Goal: Task Accomplishment & Management: Manage account settings

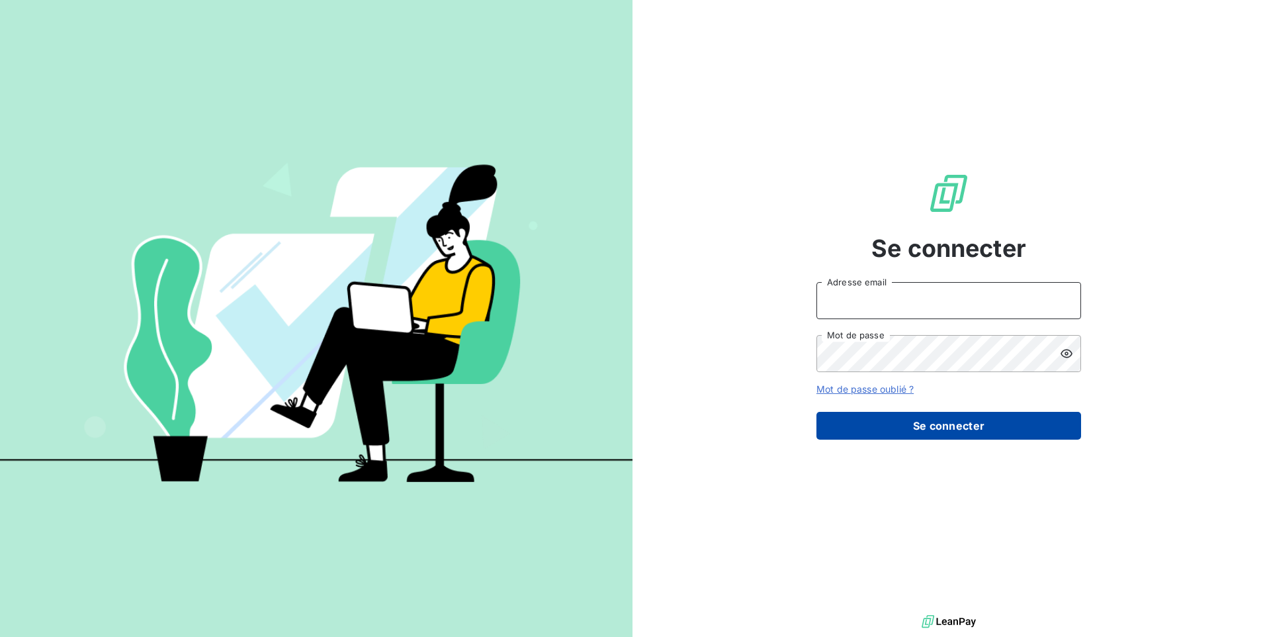
type input "[EMAIL_ADDRESS][DOMAIN_NAME]"
click at [930, 425] on button "Se connecter" at bounding box center [949, 426] width 265 height 28
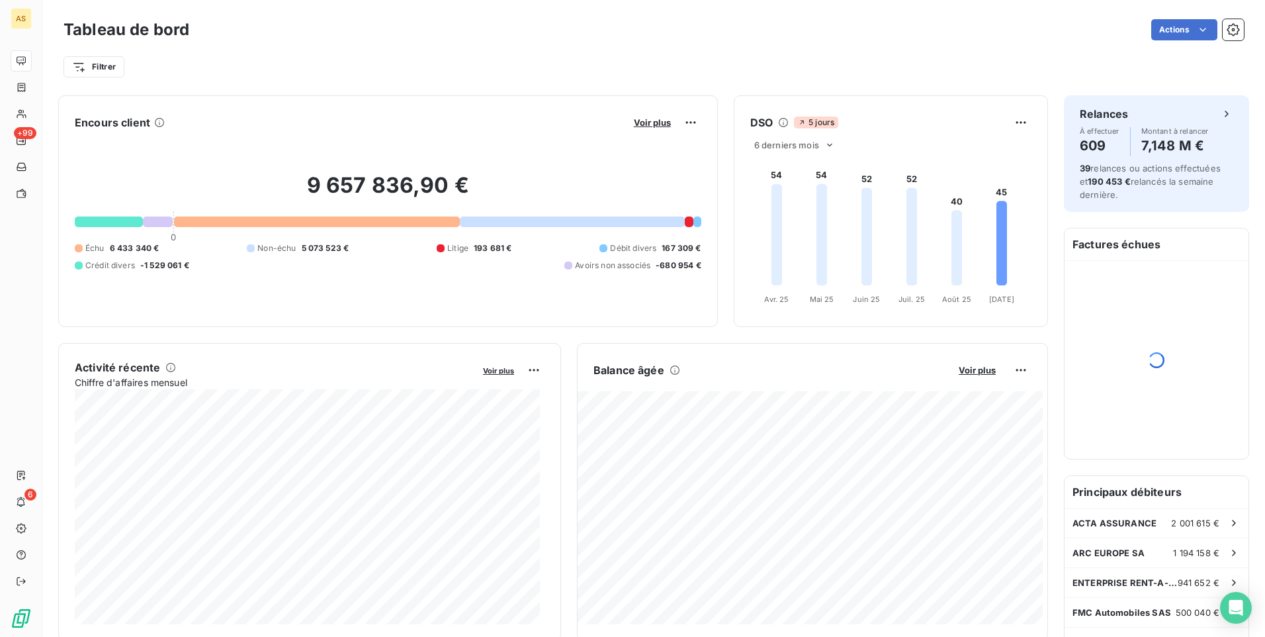
click at [764, 66] on div "Filtrer" at bounding box center [654, 66] width 1181 height 25
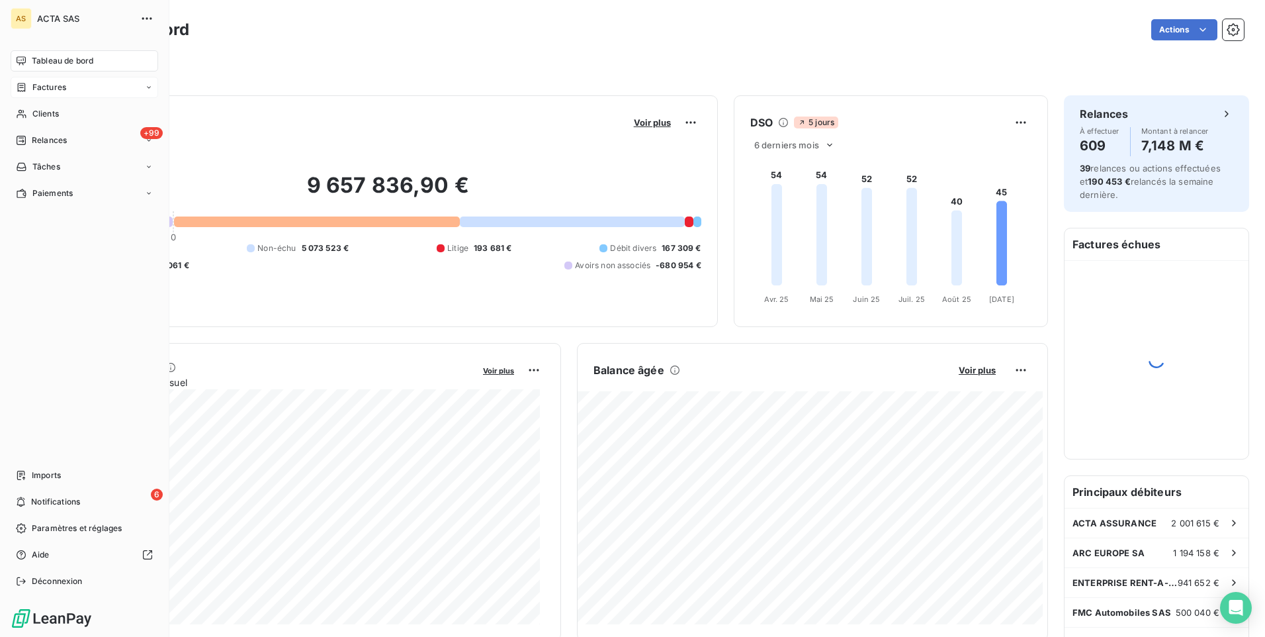
click at [17, 79] on div "Factures" at bounding box center [85, 87] width 148 height 21
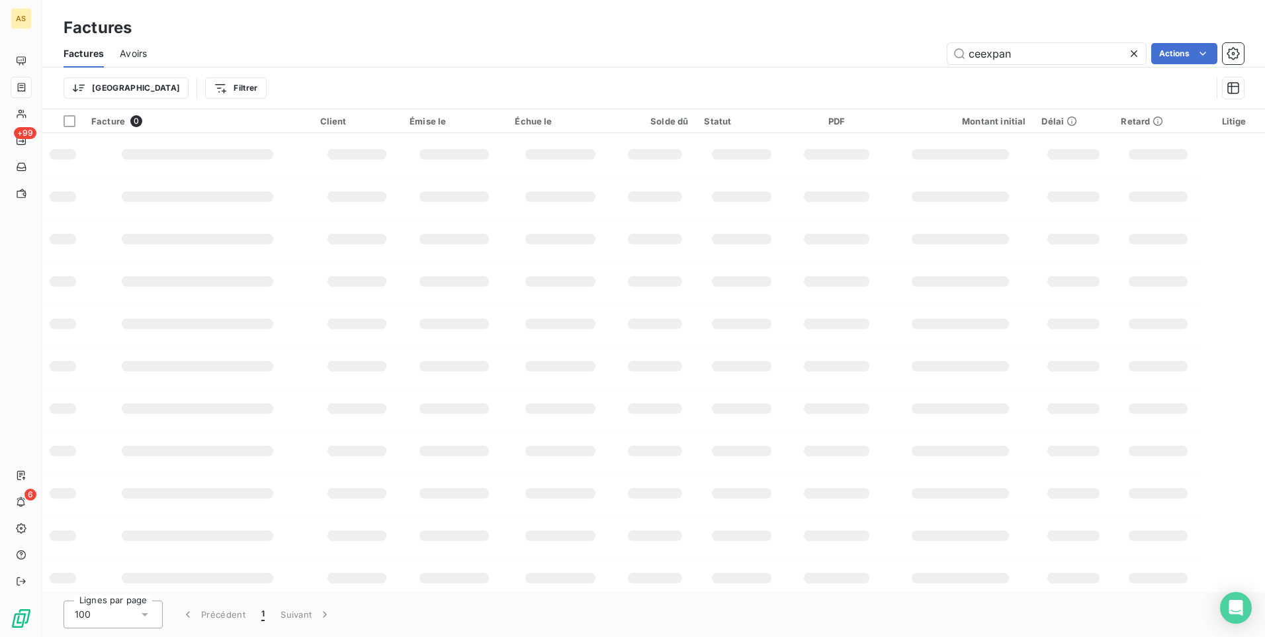
drag, startPoint x: 1032, startPoint y: 52, endPoint x: 899, endPoint y: 54, distance: 133.0
click at [899, 54] on div "ceexpan Actions" at bounding box center [703, 53] width 1081 height 21
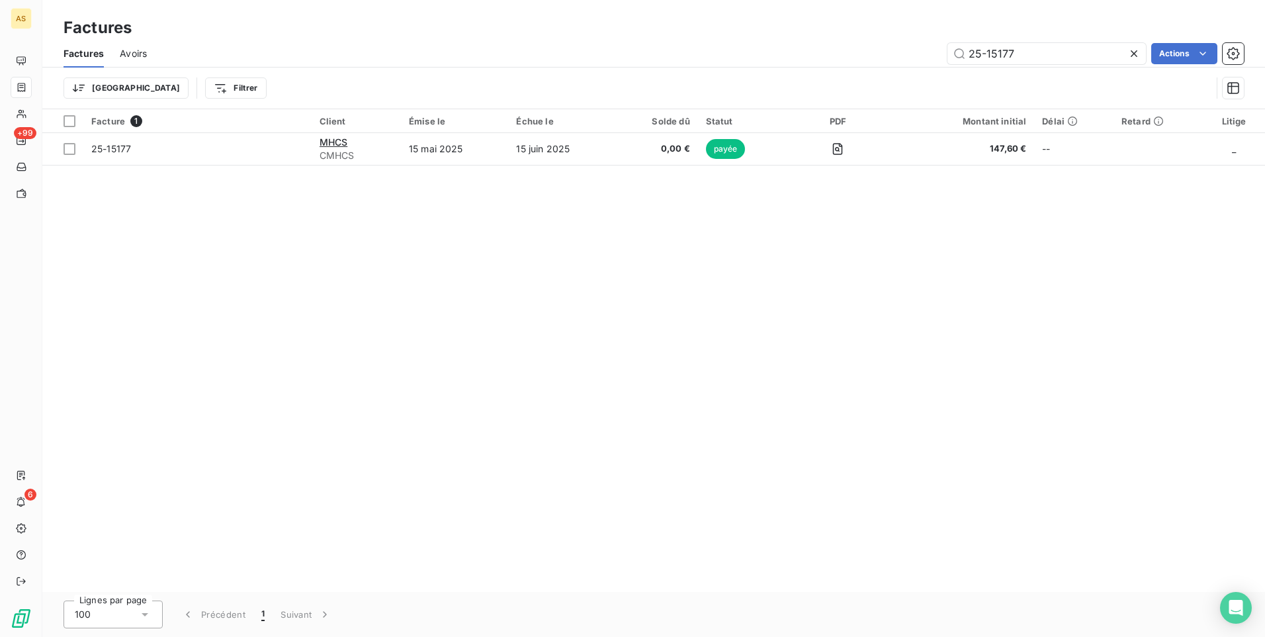
drag, startPoint x: 570, startPoint y: 588, endPoint x: 536, endPoint y: 372, distance: 218.5
click at [570, 587] on div "Facture 1 Client Émise le Échue le Solde dû Statut PDF Montant initial Délai Re…" at bounding box center [653, 350] width 1223 height 482
click at [1022, 50] on input "25-15177" at bounding box center [1047, 53] width 199 height 21
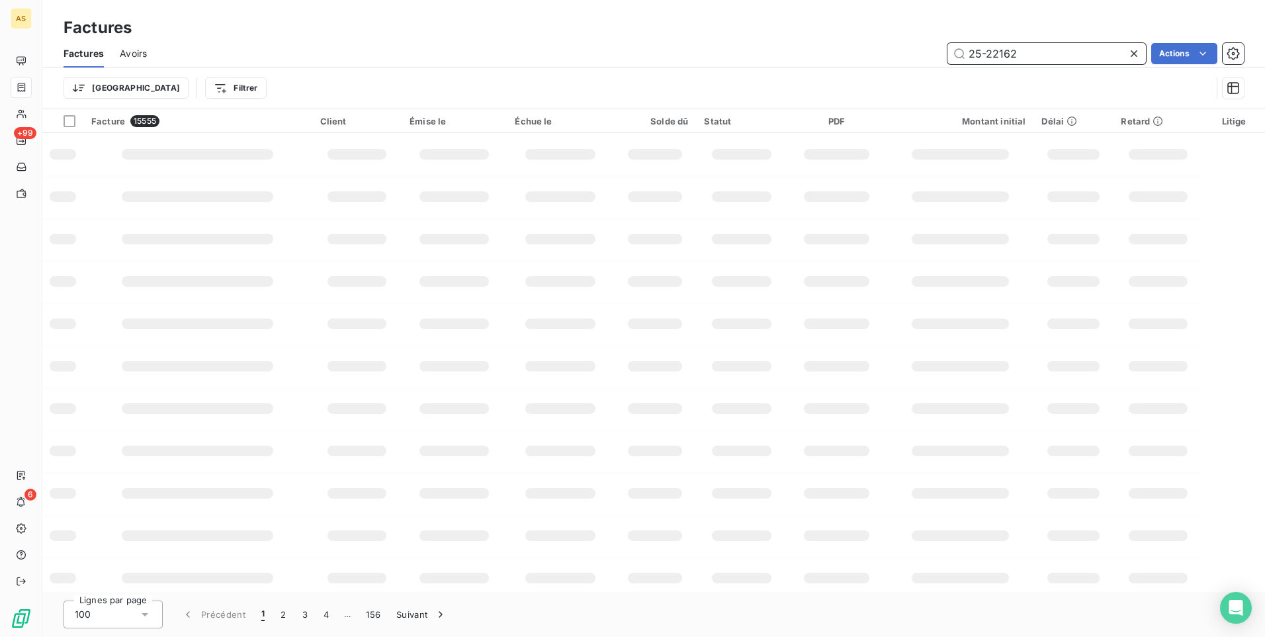
click at [1048, 53] on input "25-22162" at bounding box center [1047, 53] width 199 height 21
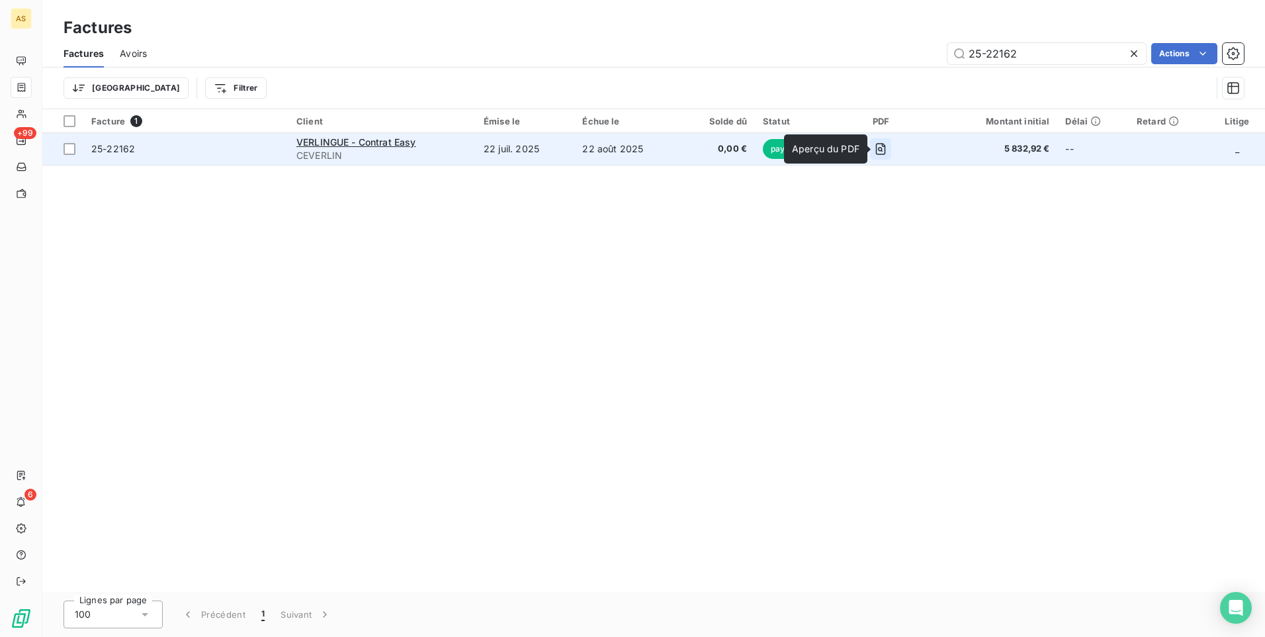
click at [886, 144] on icon "button" at bounding box center [881, 149] width 10 height 12
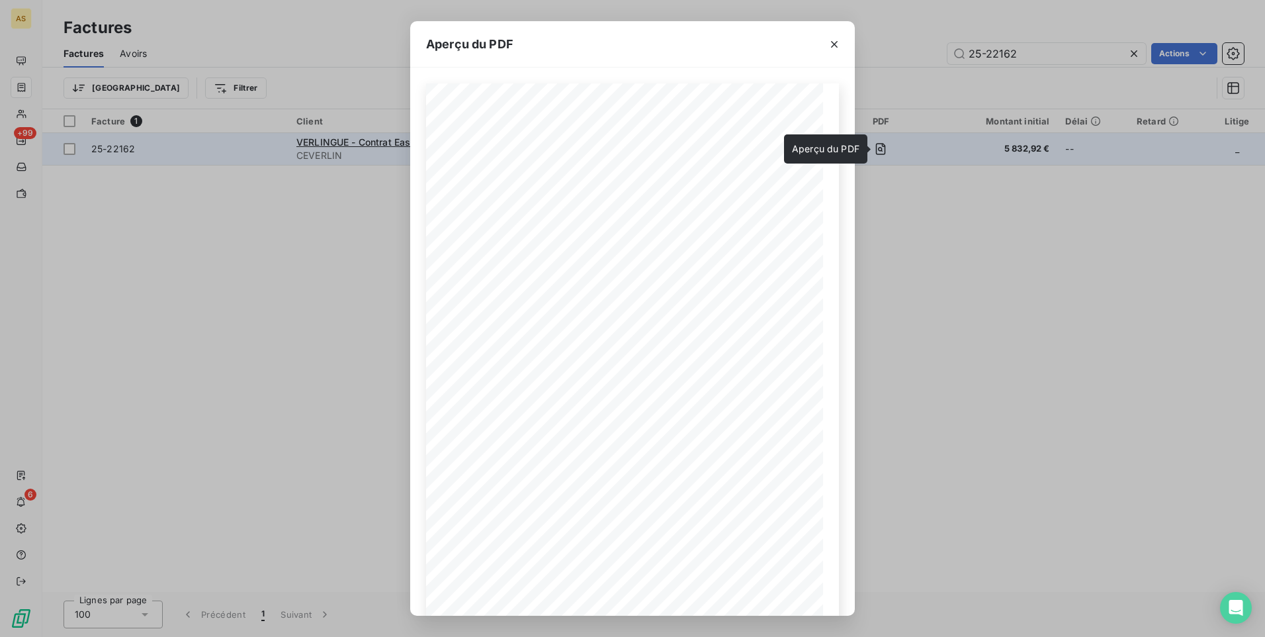
drag, startPoint x: 1105, startPoint y: 257, endPoint x: 944, endPoint y: 142, distance: 196.9
click at [1105, 255] on div "Aperçu du PDF FACTURE N° Date 25-22162 [DATE] VERLINGUE - Contrat Eeasy [STREET…" at bounding box center [632, 318] width 1265 height 637
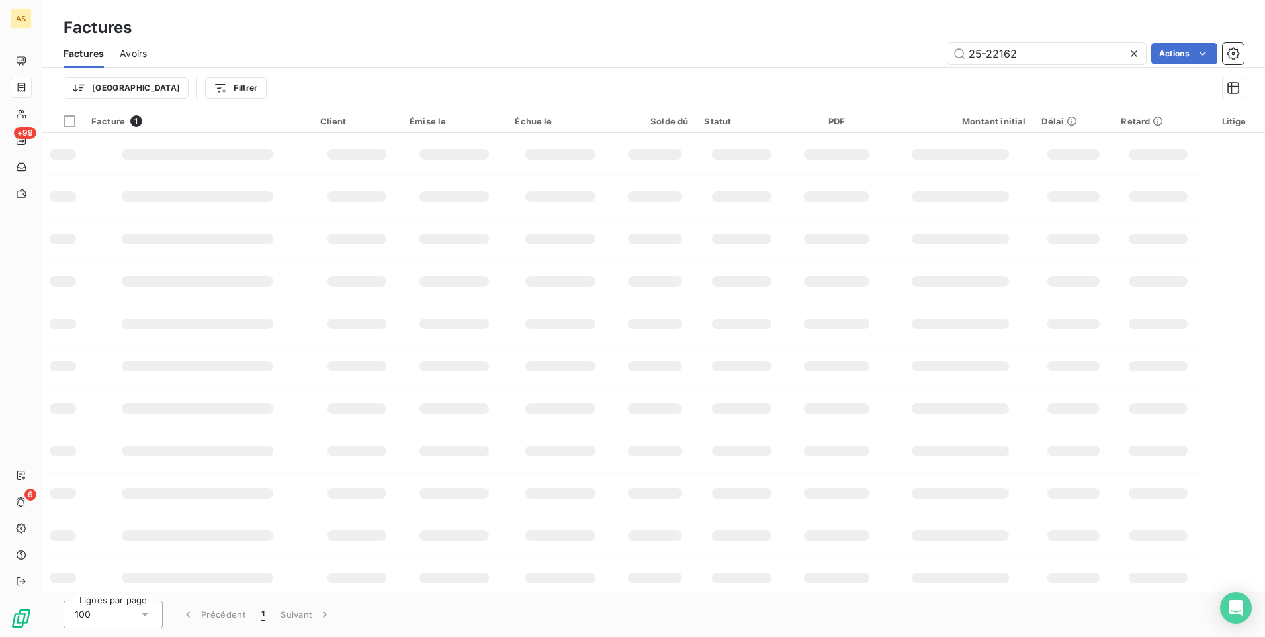
drag, startPoint x: 625, startPoint y: 24, endPoint x: 682, endPoint y: 5, distance: 59.4
click at [641, 19] on div "Factures" at bounding box center [653, 28] width 1223 height 24
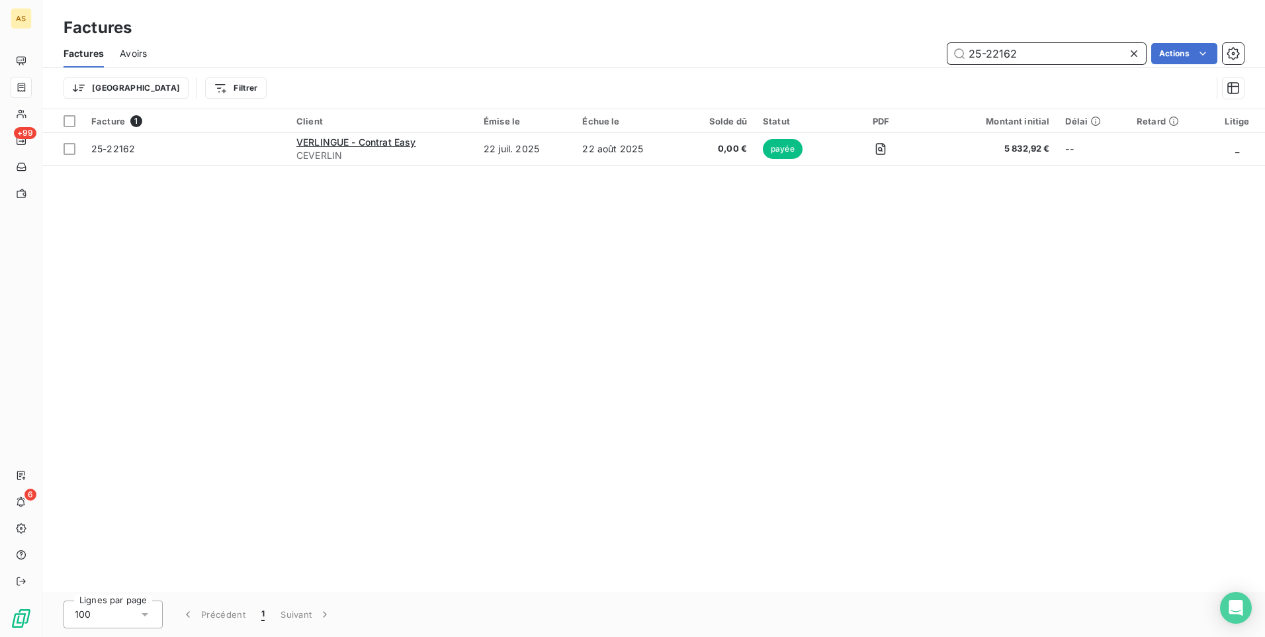
click at [1023, 57] on input "25-22162" at bounding box center [1047, 53] width 199 height 21
type input "25-15050"
click at [1107, 349] on div "Facture 1 Client Émise le Échue le Solde dû Statut PDF Montant initial Délai Re…" at bounding box center [653, 350] width 1223 height 482
click at [87, 89] on html "AS +99 6 Factures Factures Avoirs 25-15050 Actions Trier Filtrer Facture 1 Clie…" at bounding box center [632, 318] width 1265 height 637
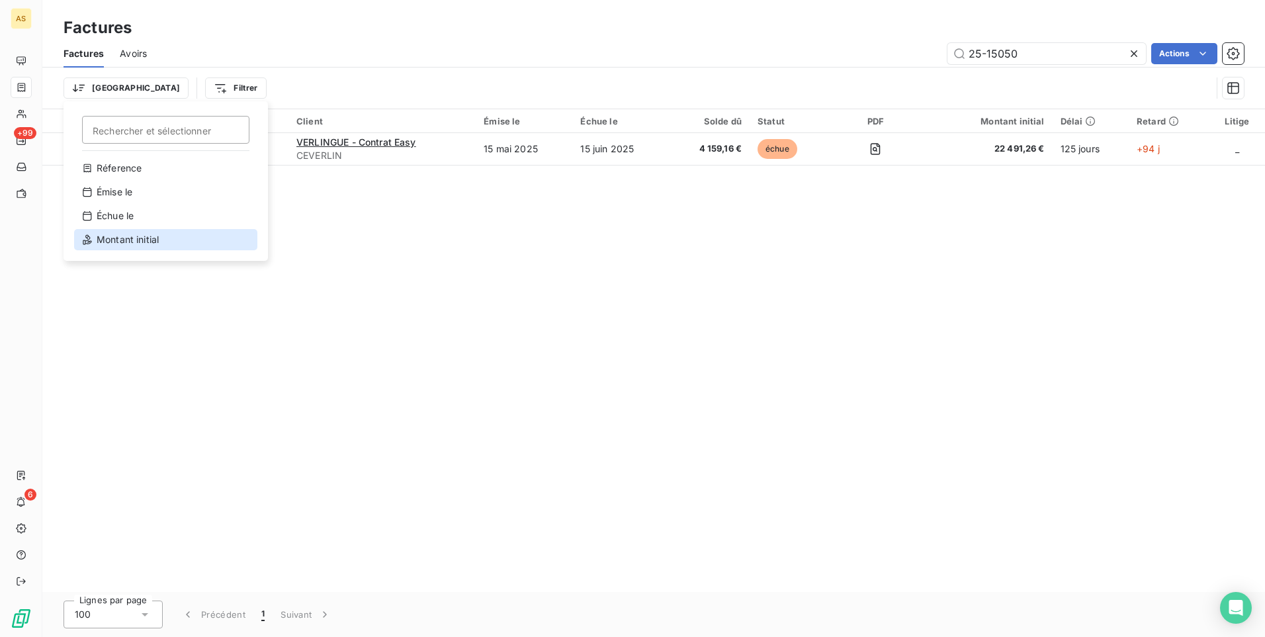
click at [138, 243] on div "Montant initial" at bounding box center [165, 239] width 183 height 21
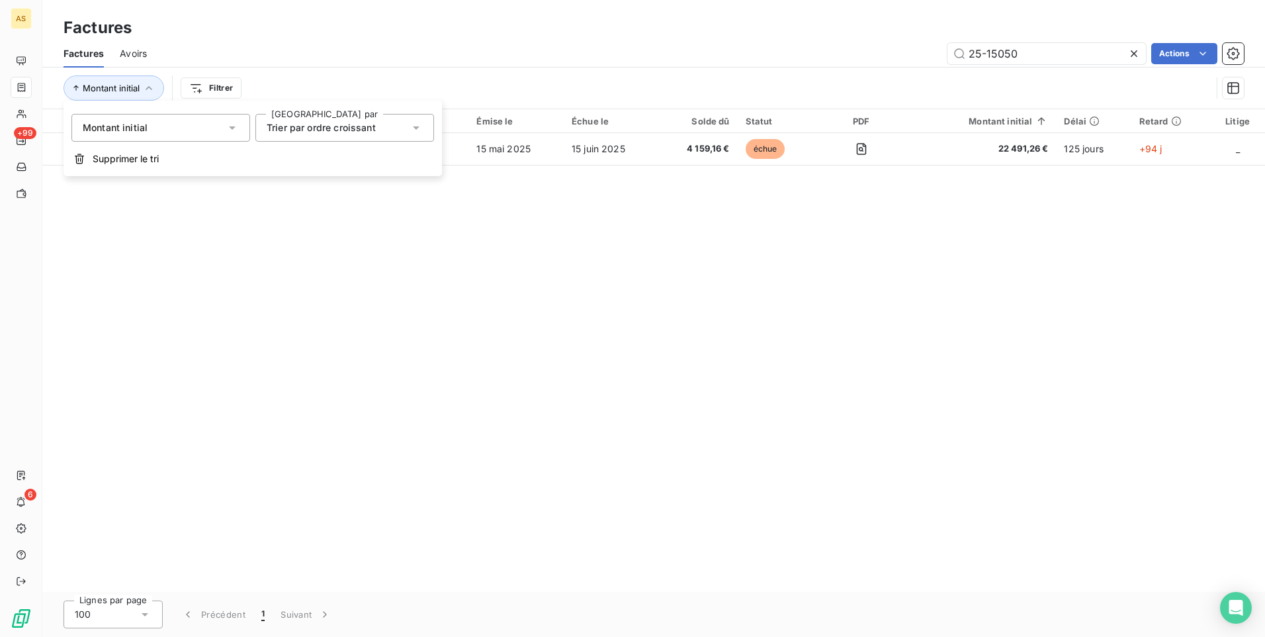
click at [414, 128] on icon at bounding box center [416, 127] width 13 height 13
click at [361, 158] on span "Trier par ordre croissant" at bounding box center [336, 158] width 109 height 11
drag, startPoint x: 1028, startPoint y: 50, endPoint x: 929, endPoint y: 61, distance: 100.5
click at [929, 61] on div "25-15050 Actions" at bounding box center [703, 53] width 1081 height 21
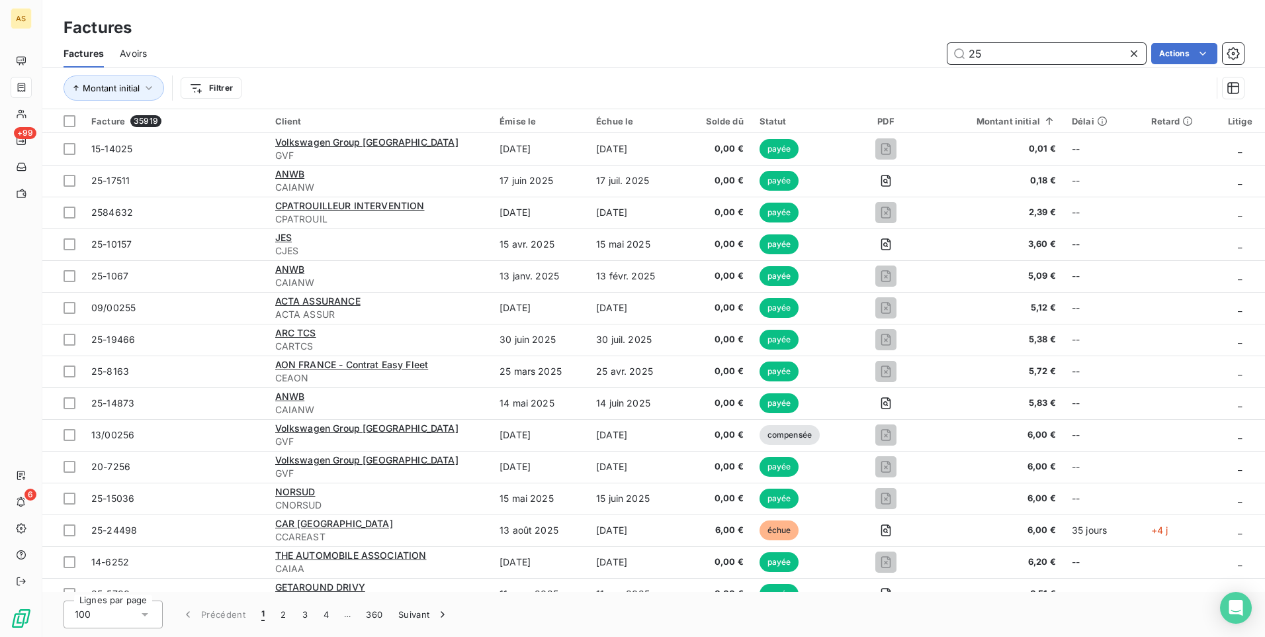
type input "25"
click at [713, 118] on div "Solde dû" at bounding box center [718, 121] width 51 height 11
click at [356, 616] on span "…" at bounding box center [347, 614] width 21 height 21
click at [374, 612] on button "360" at bounding box center [374, 614] width 32 height 28
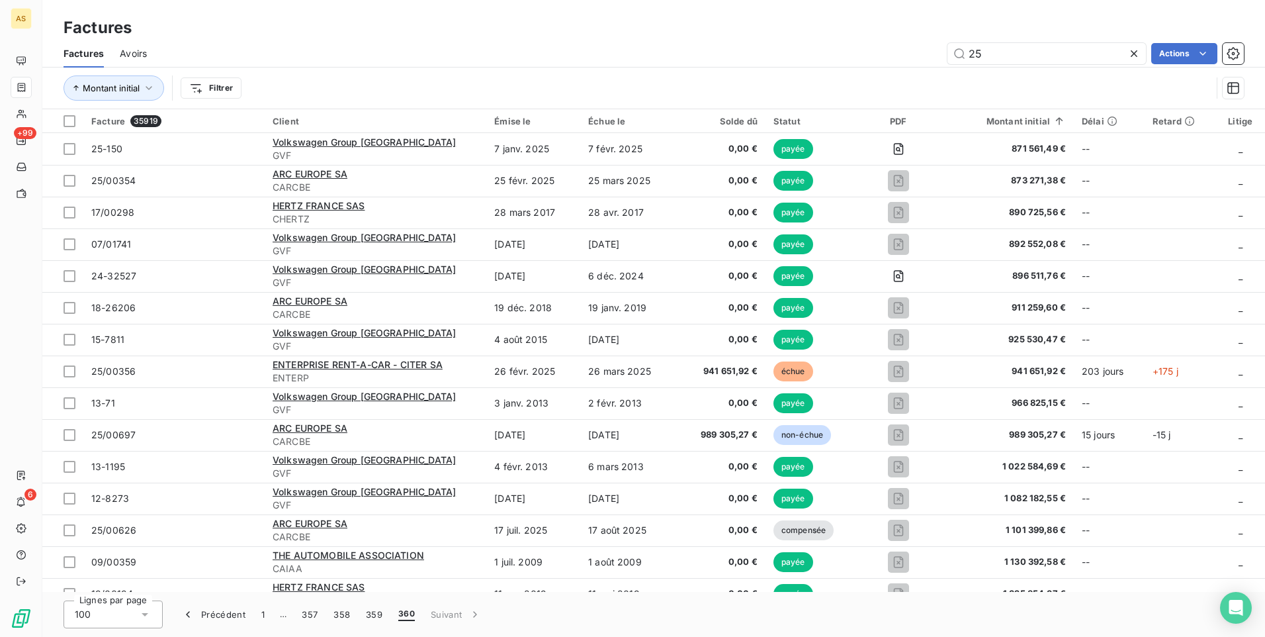
click at [283, 615] on span "…" at bounding box center [283, 614] width 21 height 21
click at [310, 616] on button "357" at bounding box center [310, 614] width 32 height 28
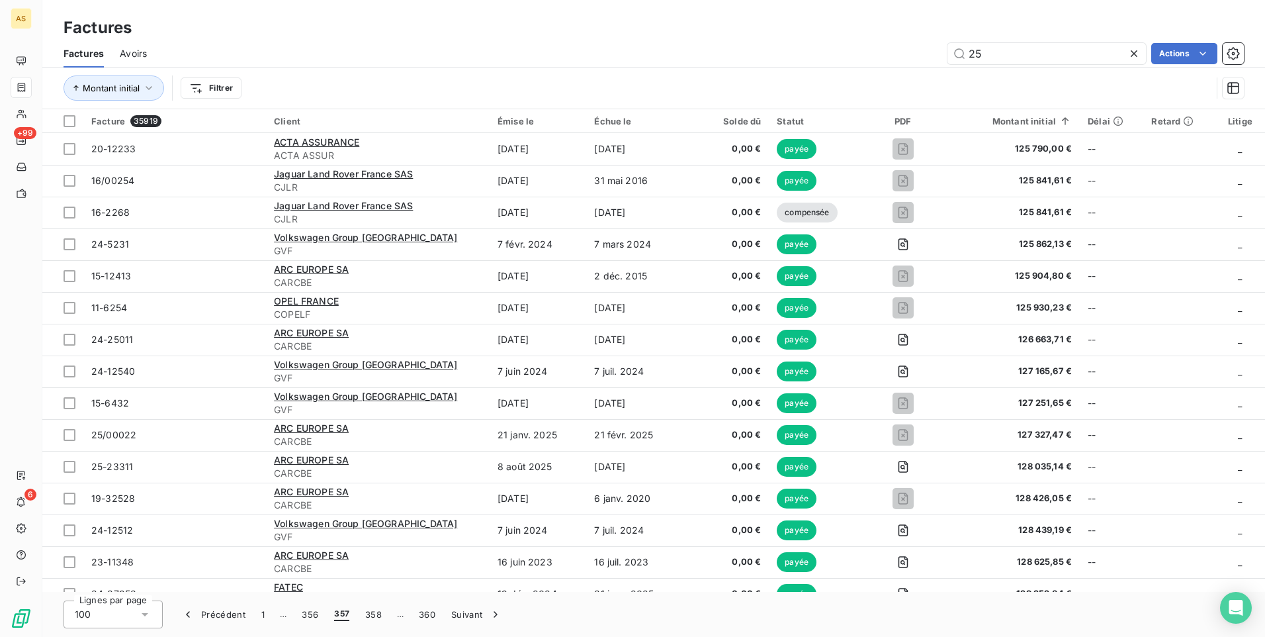
click at [150, 617] on icon at bounding box center [144, 614] width 13 height 13
click at [206, 85] on html "AS +99 6 Factures Factures Avoirs 25 Actions Montant initial Filtrer Facture 35…" at bounding box center [632, 318] width 1265 height 637
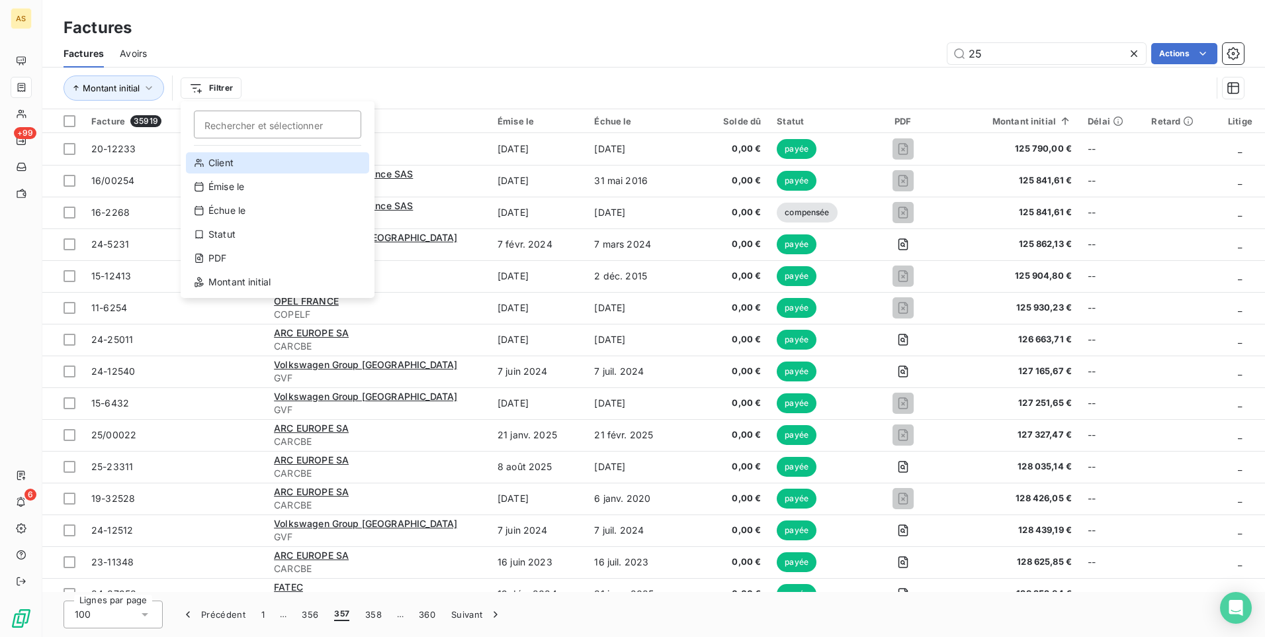
click at [216, 161] on div "Client" at bounding box center [277, 162] width 183 height 21
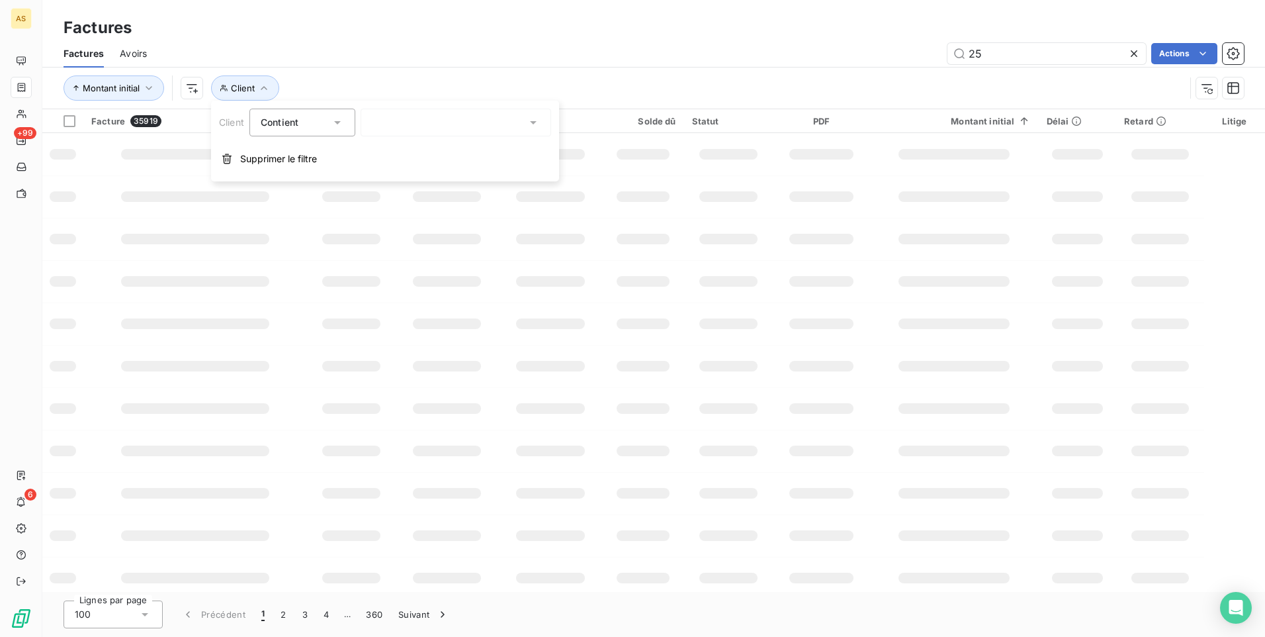
click at [341, 114] on div "Contient" at bounding box center [302, 123] width 106 height 28
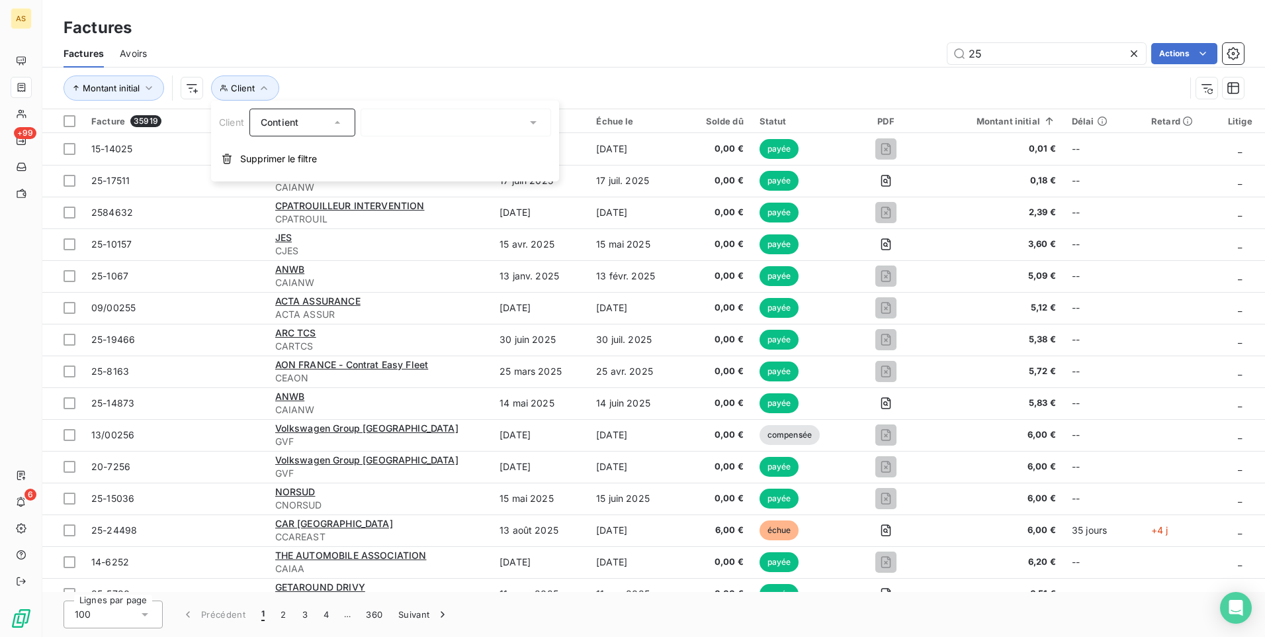
click at [339, 124] on icon at bounding box center [337, 122] width 13 height 13
click at [289, 161] on span "Supprimer le filtre" at bounding box center [278, 158] width 77 height 13
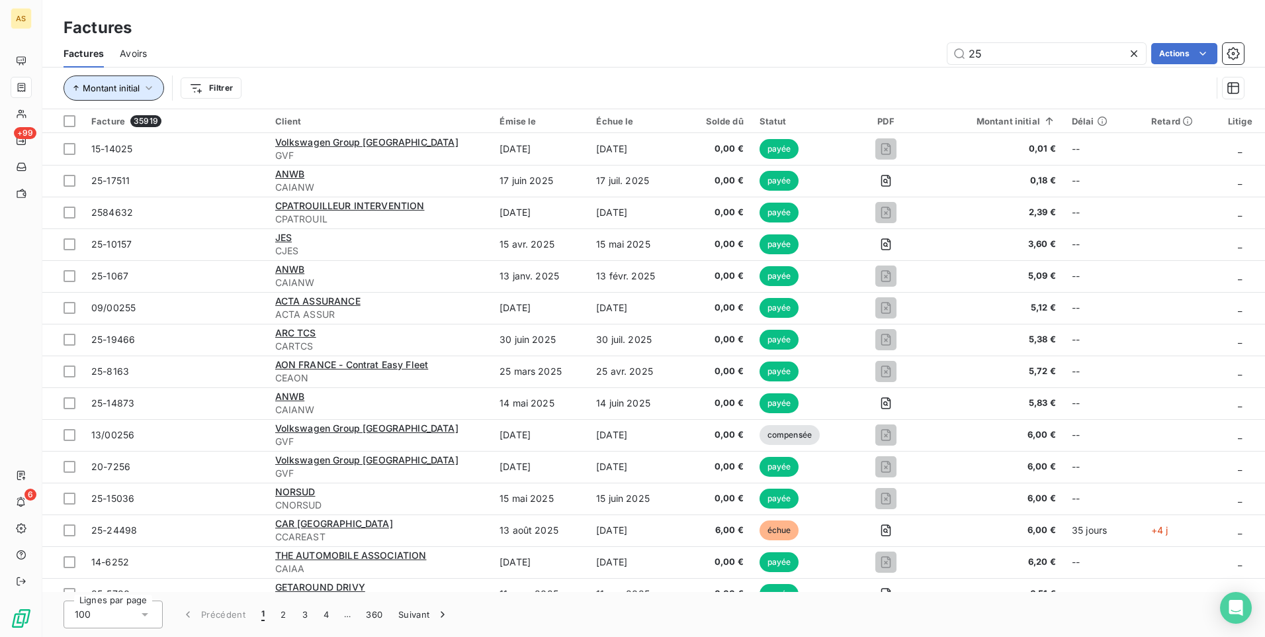
click at [115, 92] on span "Montant initial" at bounding box center [111, 88] width 57 height 11
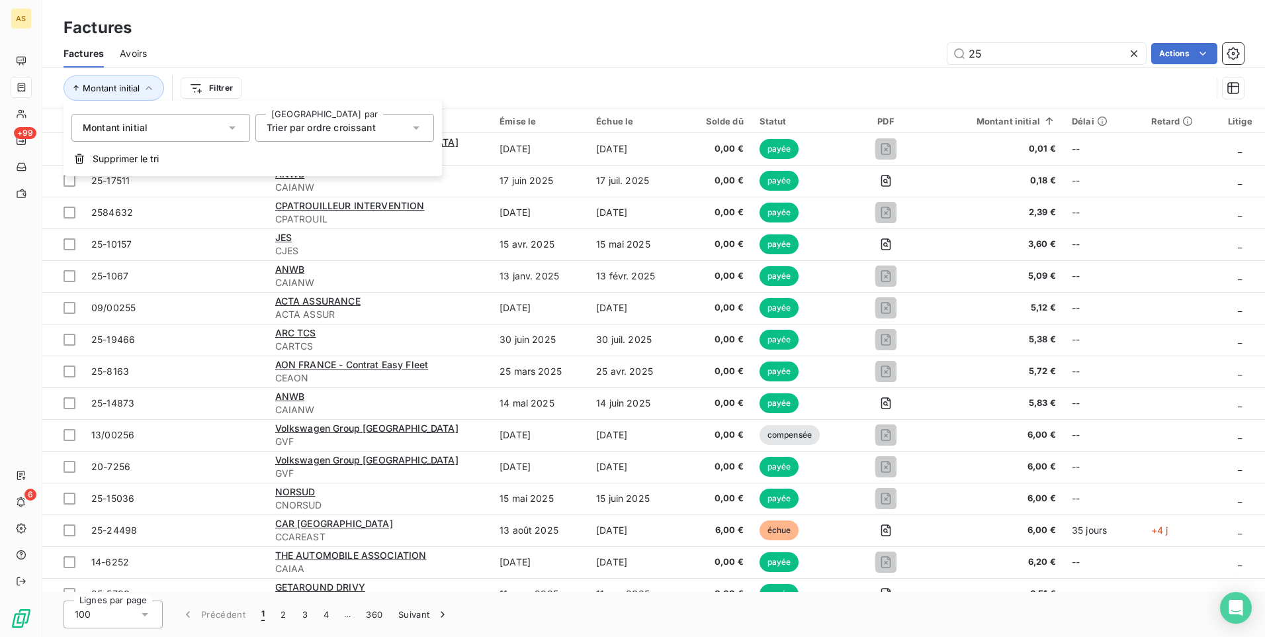
click at [232, 126] on icon at bounding box center [232, 127] width 7 height 3
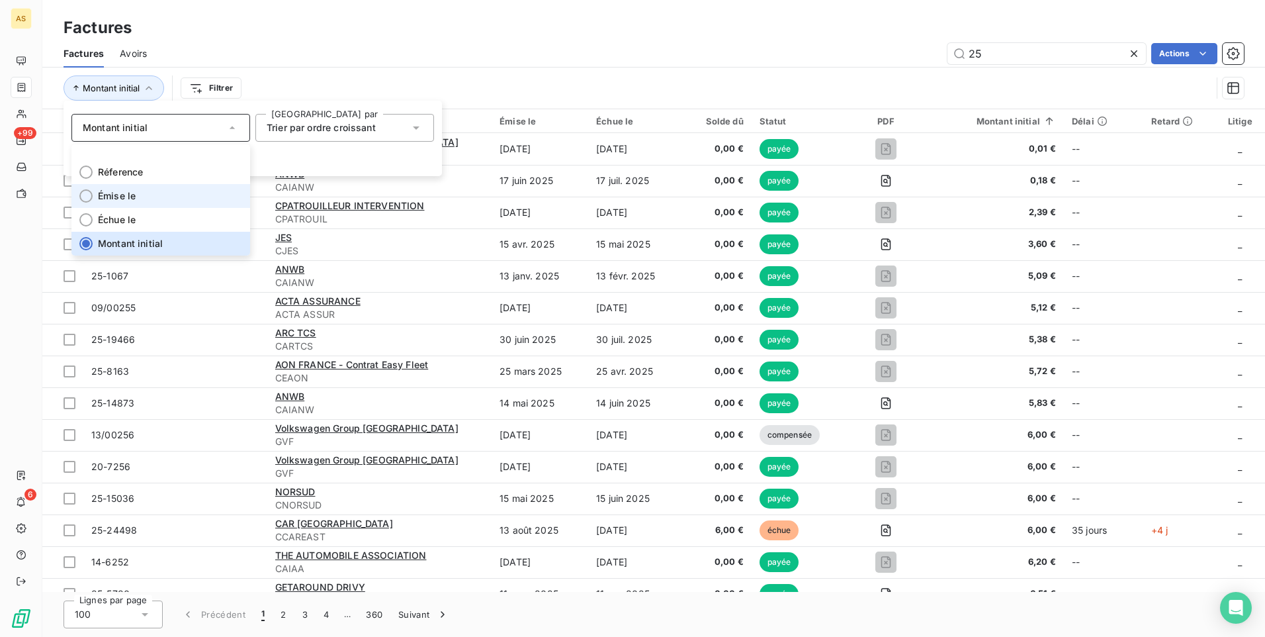
click at [89, 197] on div at bounding box center [85, 195] width 13 height 13
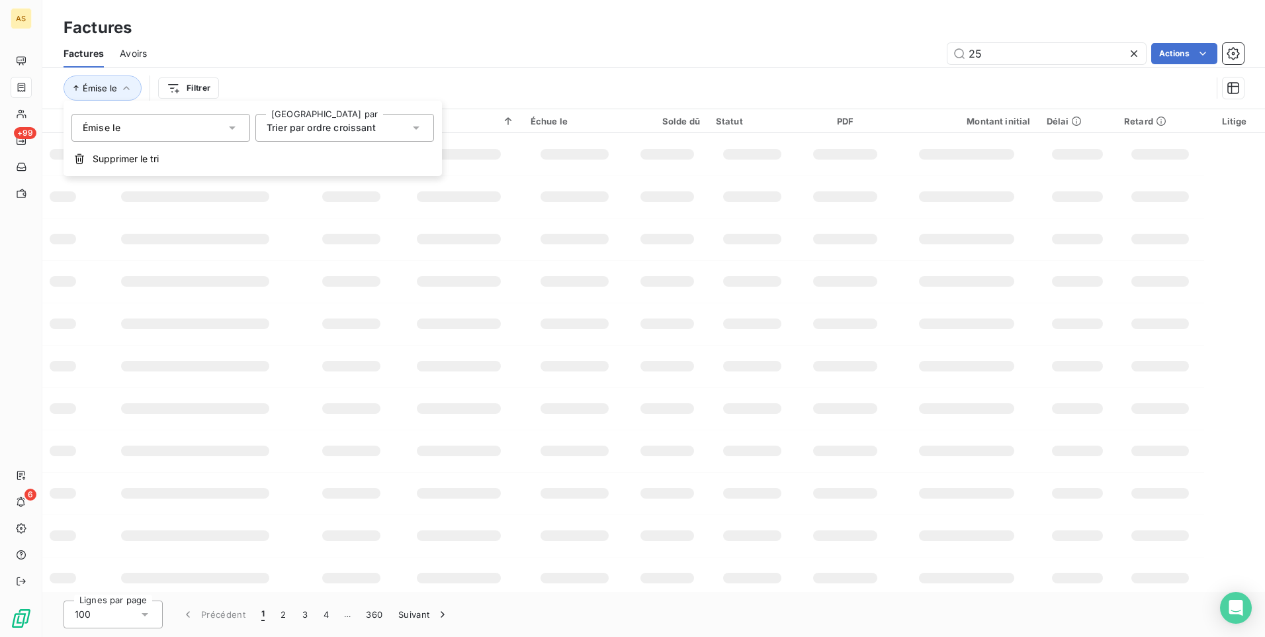
click at [408, 122] on div "Trier par ordre croissant" at bounding box center [338, 127] width 143 height 19
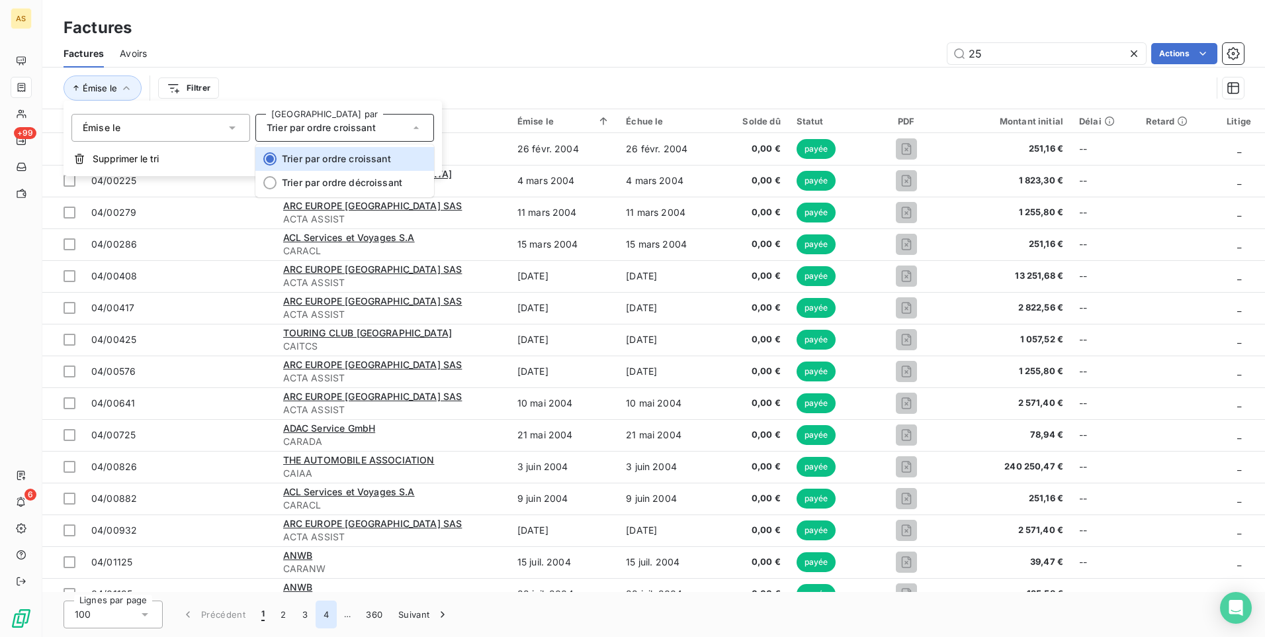
click at [330, 614] on button "4" at bounding box center [326, 614] width 21 height 28
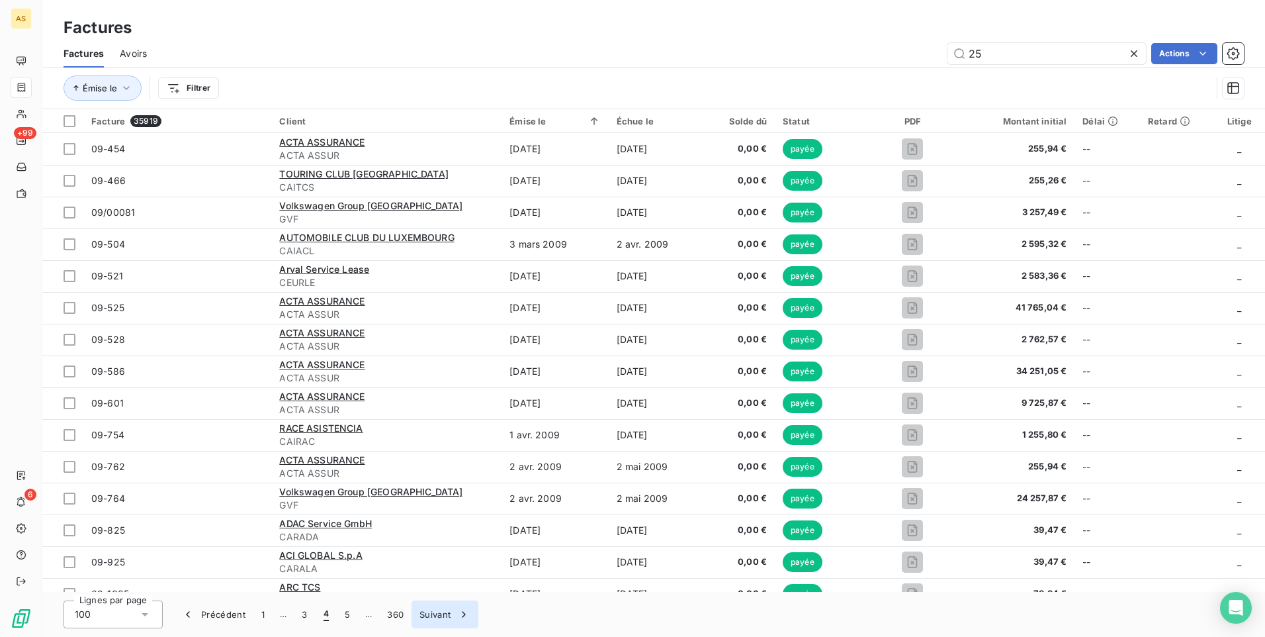
click at [463, 613] on icon "button" at bounding box center [463, 614] width 13 height 13
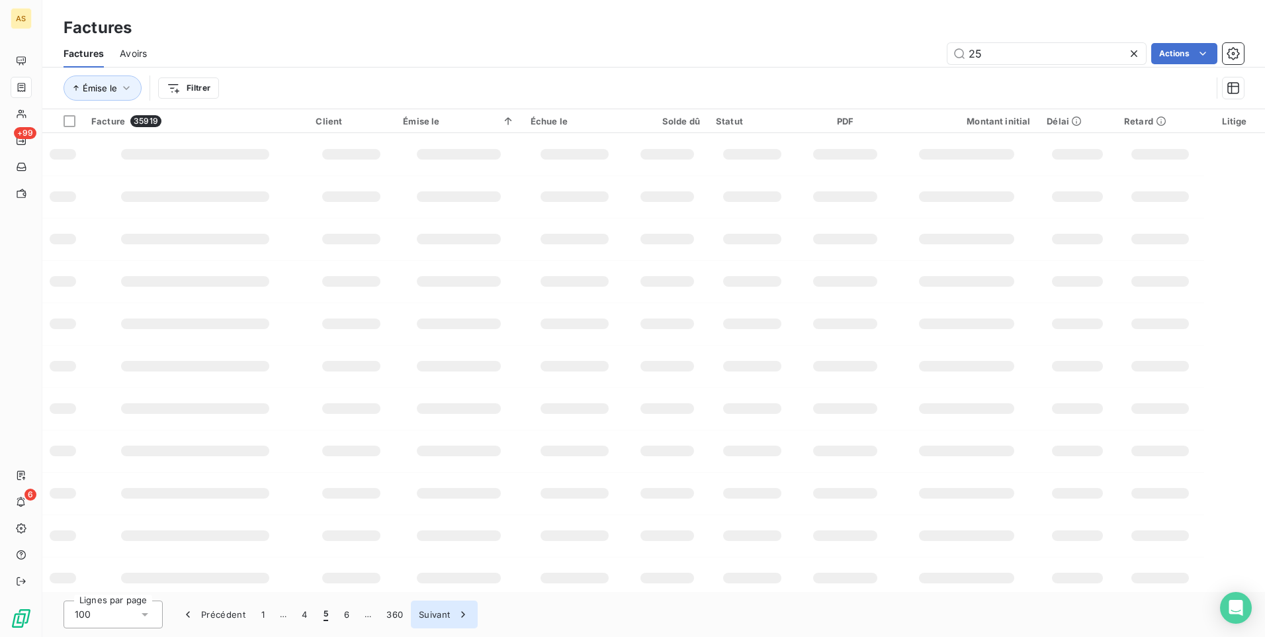
click at [463, 613] on icon "button" at bounding box center [463, 614] width 13 height 13
click at [463, 613] on icon "button" at bounding box center [463, 614] width 3 height 6
click at [463, 613] on icon "button" at bounding box center [463, 614] width 13 height 13
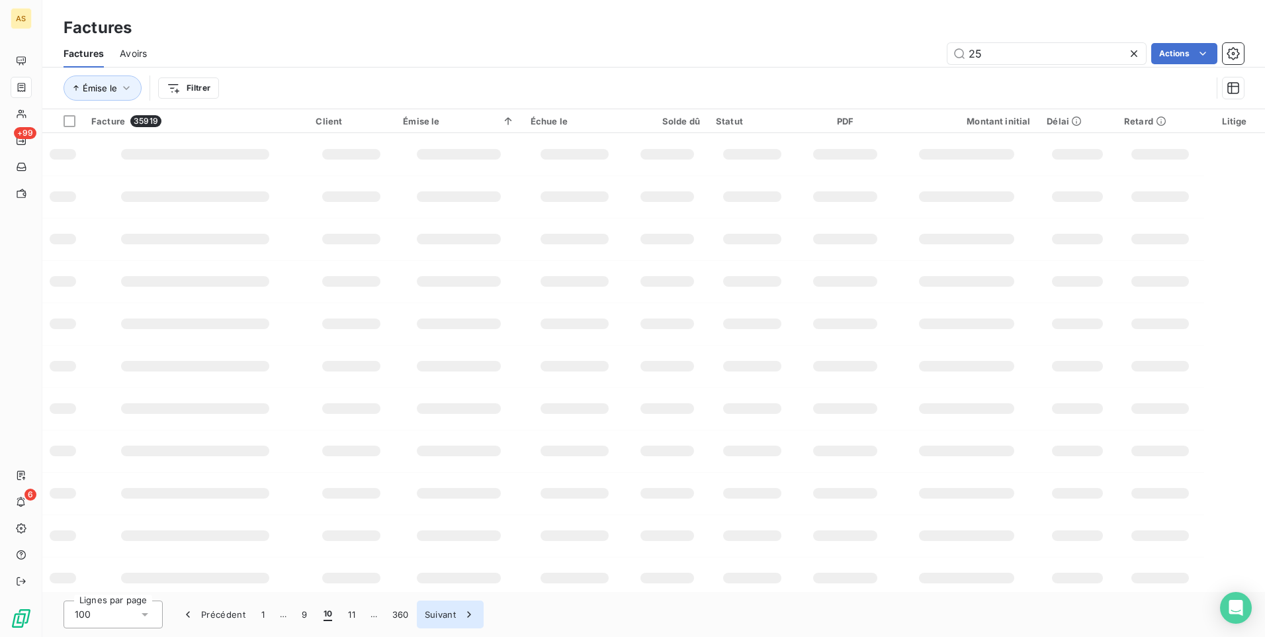
click at [463, 613] on icon "button" at bounding box center [469, 614] width 13 height 13
click at [889, 464] on td at bounding box center [845, 451] width 97 height 42
click at [794, 95] on div "Émise le Filtrer" at bounding box center [638, 87] width 1148 height 25
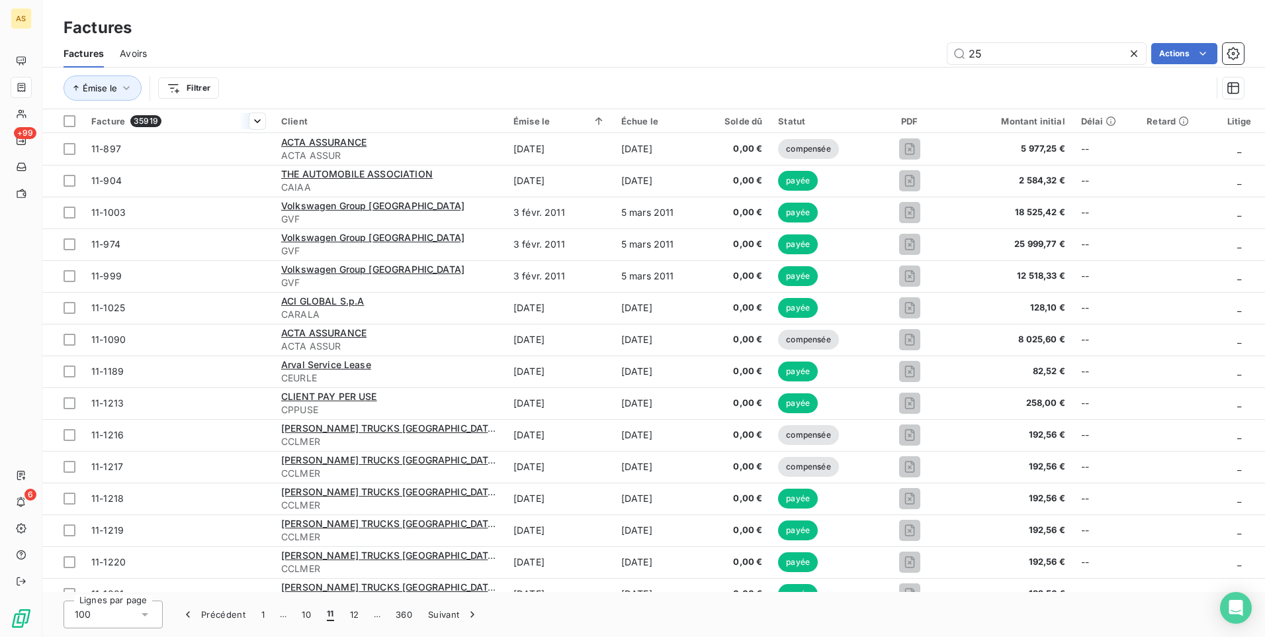
click at [248, 117] on div at bounding box center [252, 121] width 26 height 16
click at [623, 15] on html "AS +99 6 Factures Factures Avoirs 25 Actions Émise le Filtrer Facture 35919 Cli…" at bounding box center [632, 318] width 1265 height 637
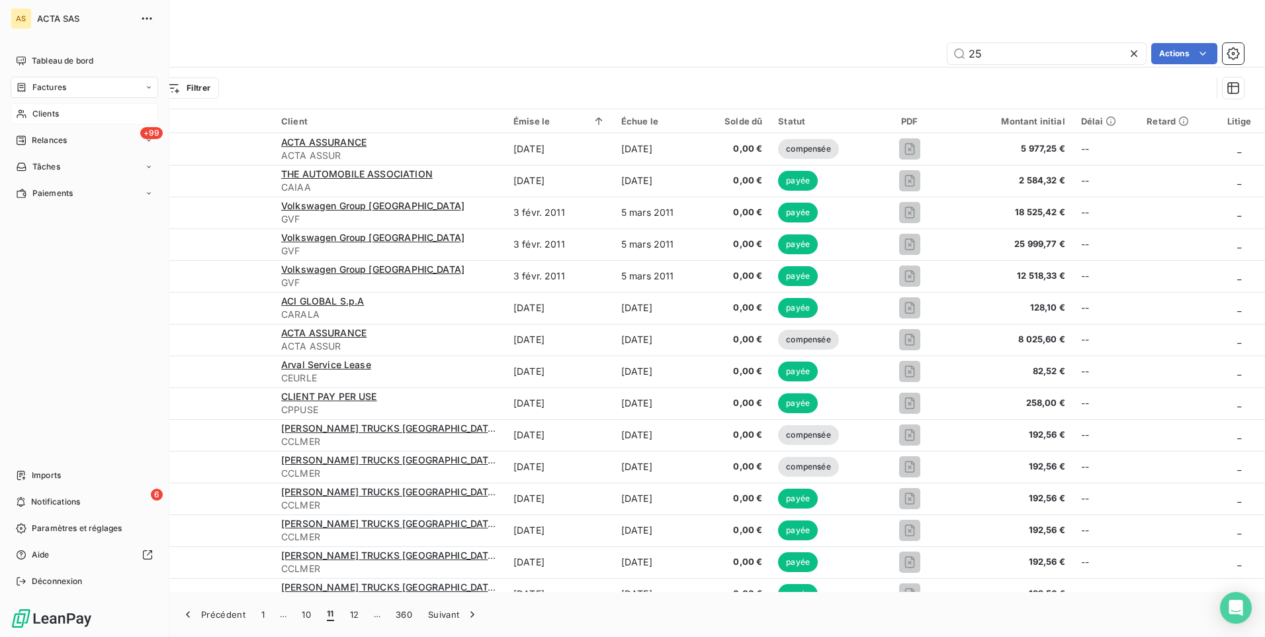
click at [57, 114] on span "Clients" at bounding box center [45, 114] width 26 height 12
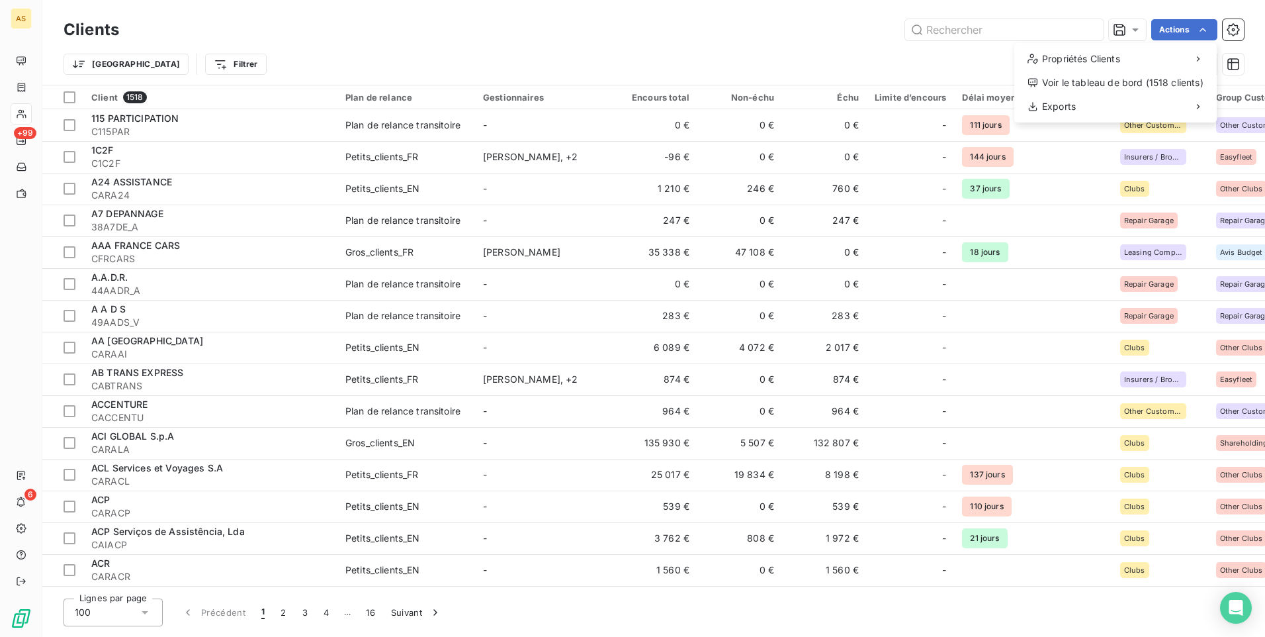
click at [149, 67] on html "AS +99 6 Clients Actions Propriétés Clients Voir le tableau de bord (1518 clien…" at bounding box center [632, 318] width 1265 height 637
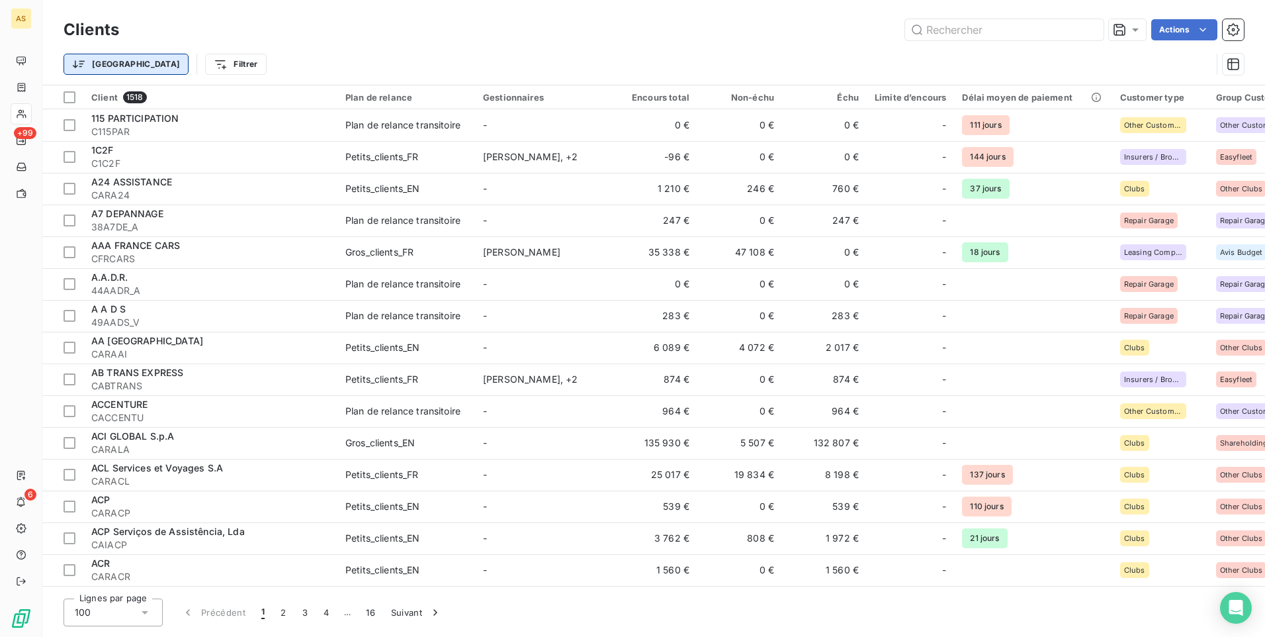
click at [100, 64] on html "AS +99 6 Clients Actions Trier Filtrer Client 1518 Plan de relance Gestionnaire…" at bounding box center [632, 318] width 1265 height 637
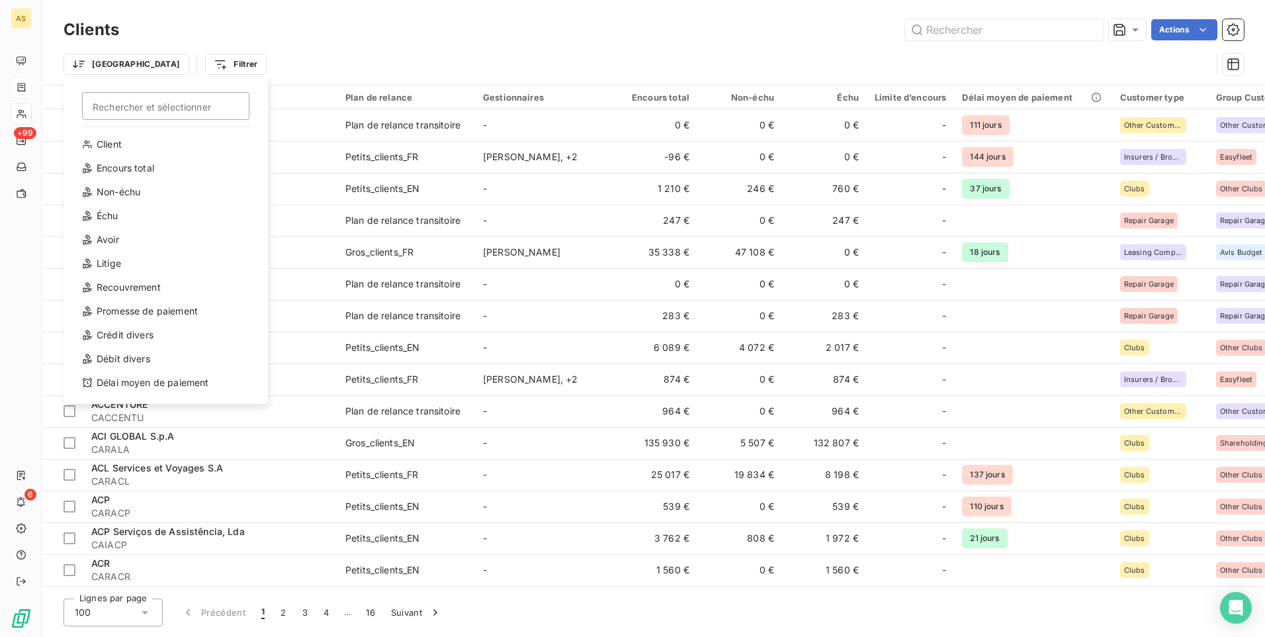
click at [275, 37] on html "AS +99 6 Clients Actions Trier Rechercher et sélectionner Client Encours total …" at bounding box center [632, 318] width 1265 height 637
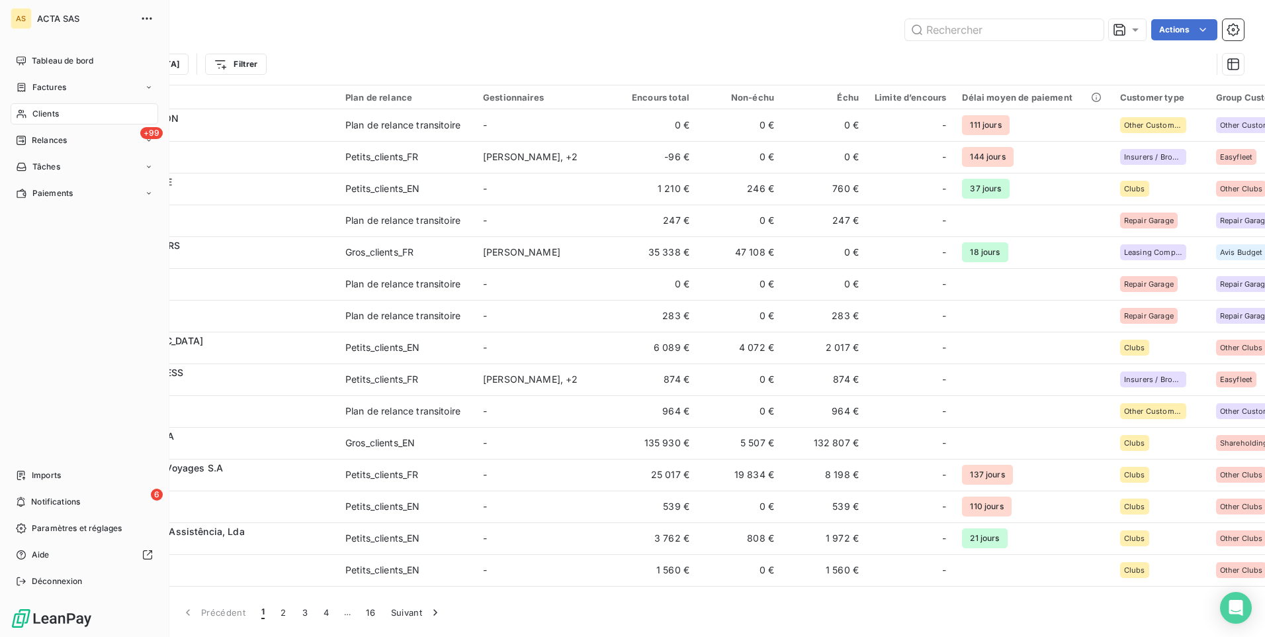
click at [21, 112] on icon at bounding box center [21, 114] width 11 height 11
click at [86, 114] on div "Clients" at bounding box center [85, 113] width 148 height 21
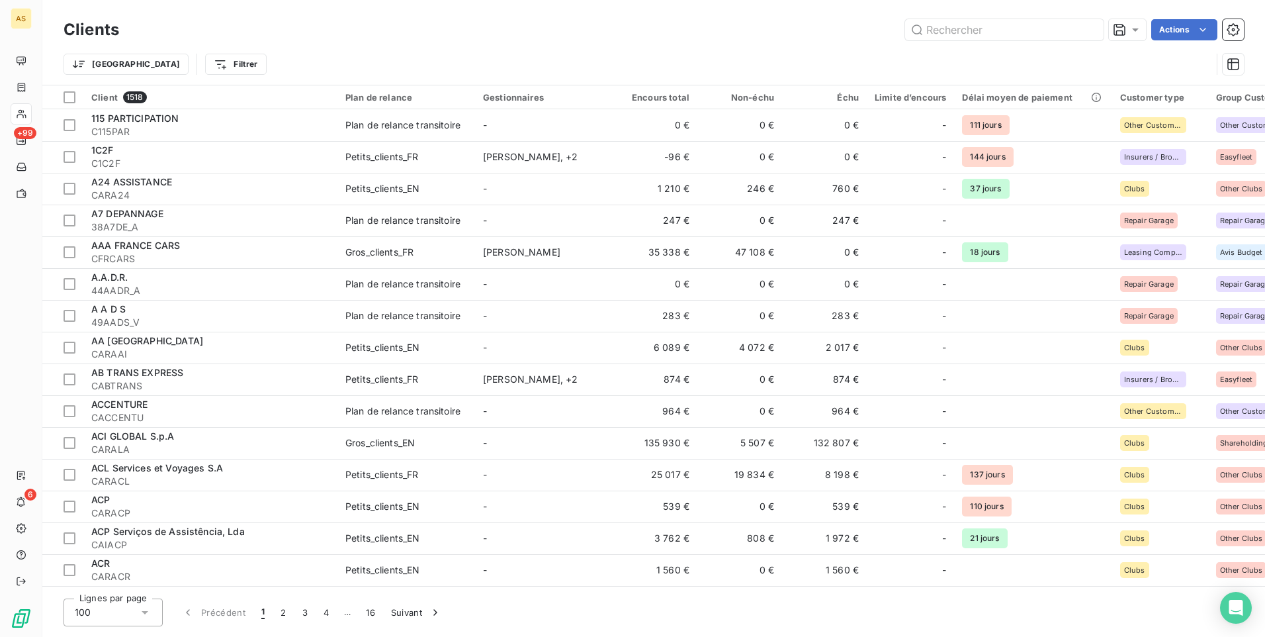
click at [717, 34] on div "Actions" at bounding box center [689, 29] width 1109 height 21
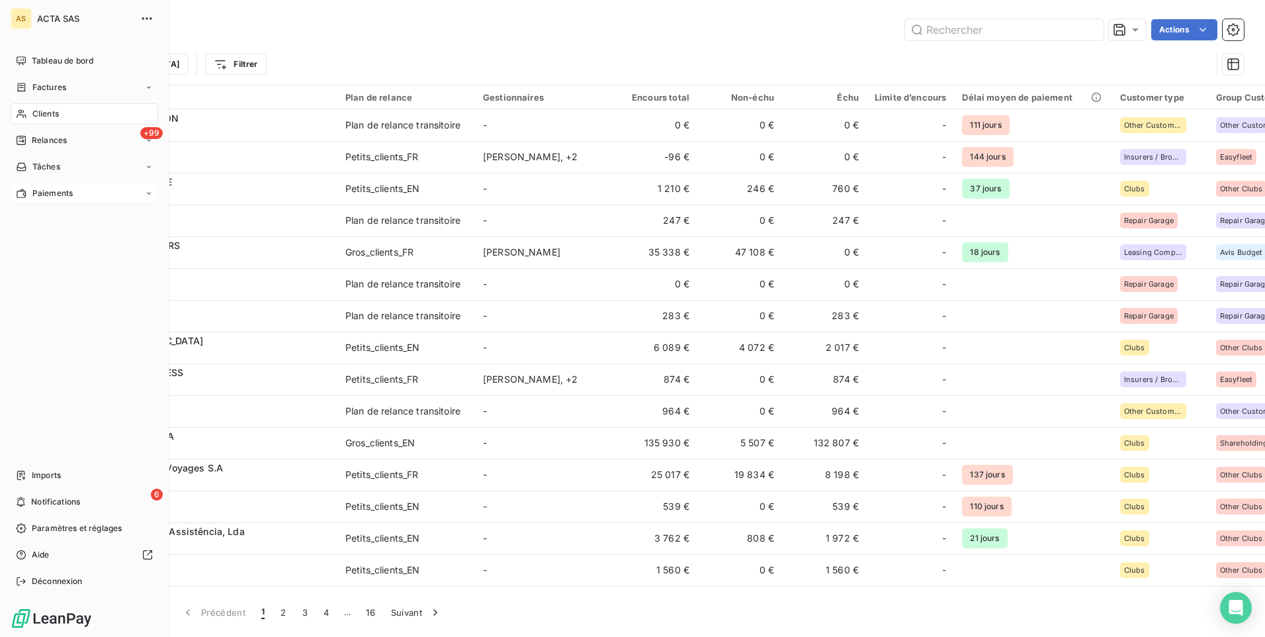
click at [151, 193] on icon at bounding box center [149, 193] width 8 height 8
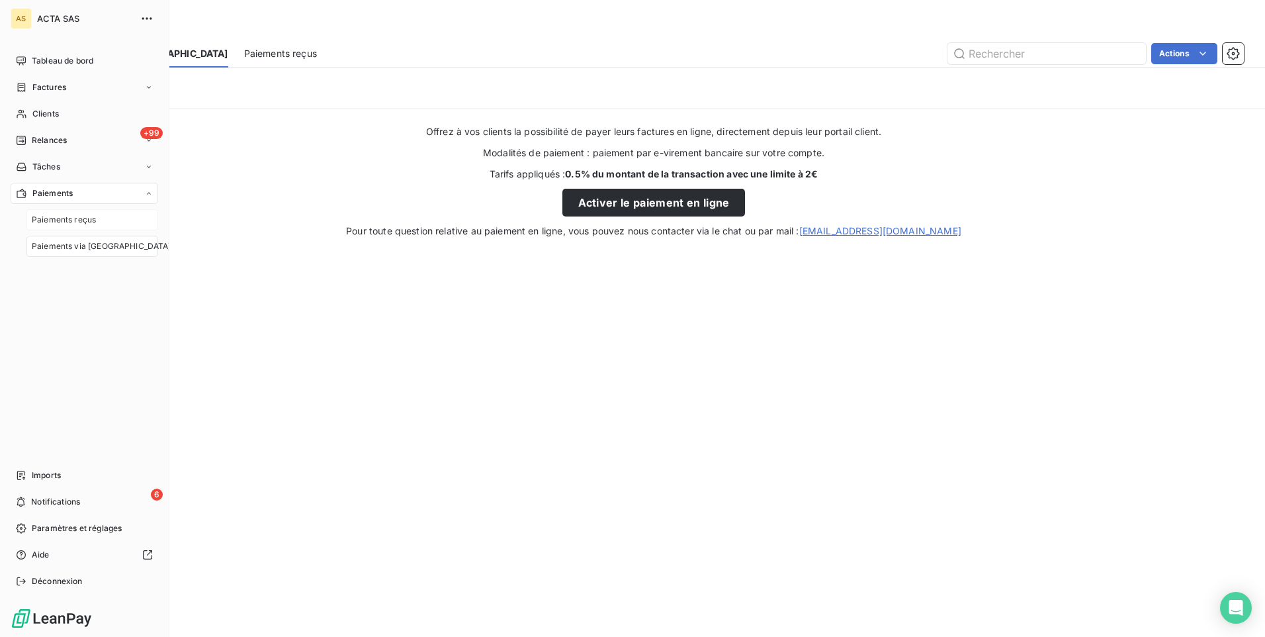
click at [98, 220] on div "Paiements reçus" at bounding box center [92, 219] width 132 height 21
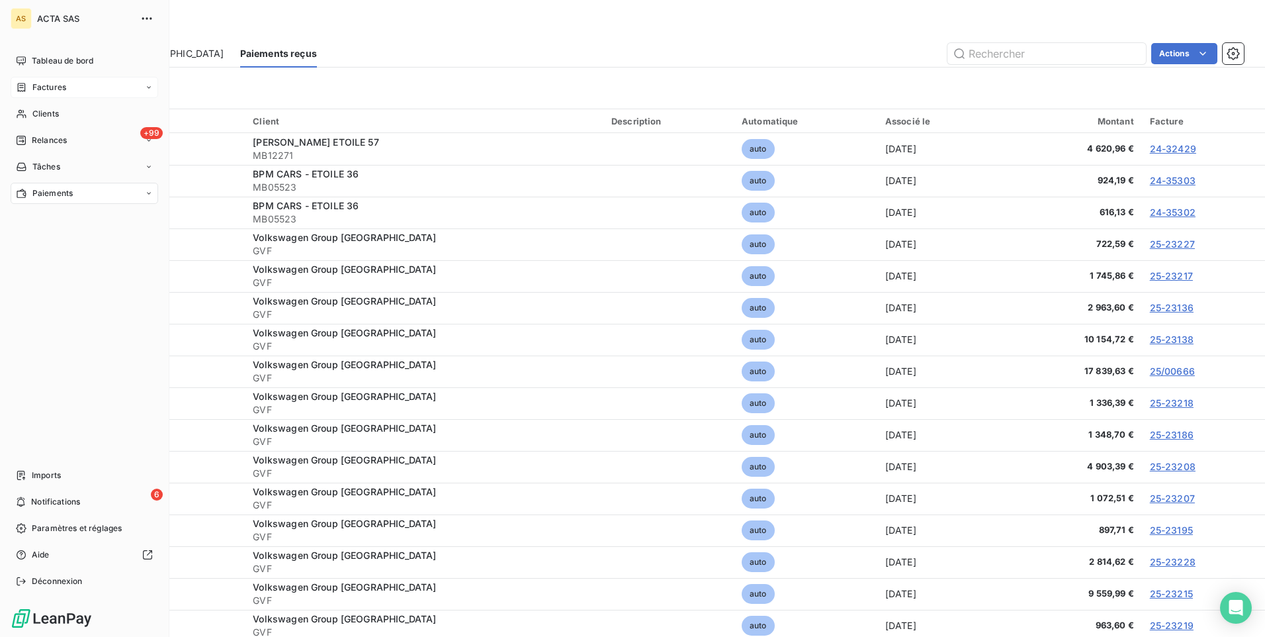
click at [45, 86] on span "Factures" at bounding box center [49, 87] width 34 height 12
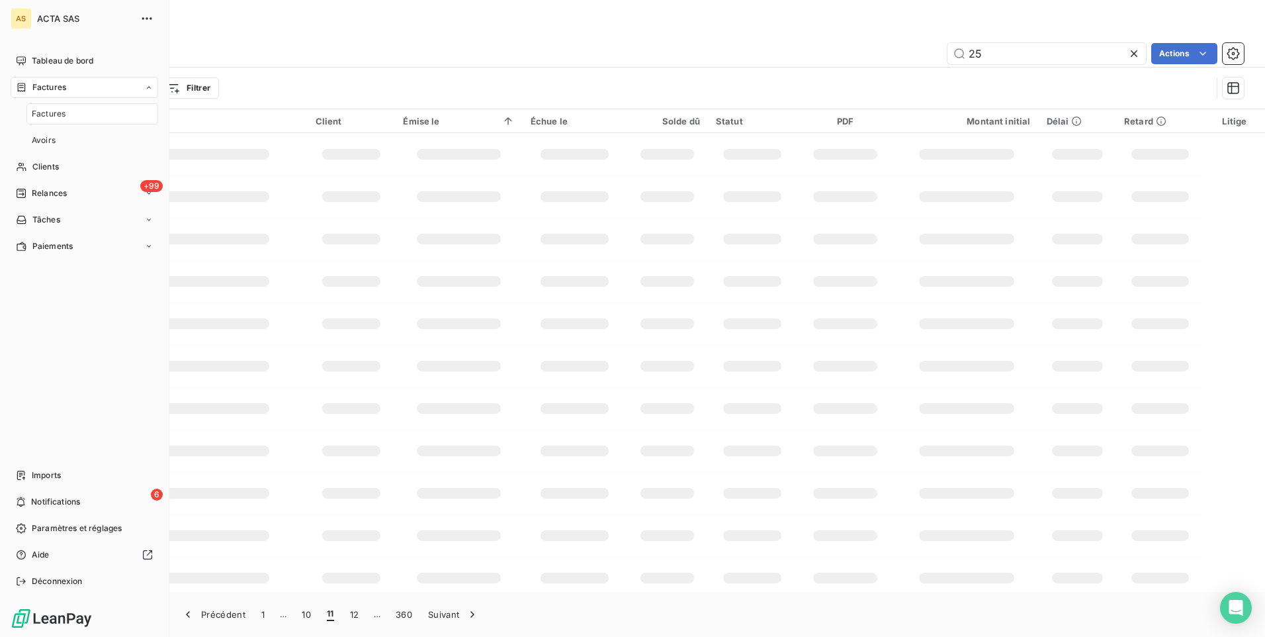
click at [60, 114] on span "Factures" at bounding box center [49, 114] width 34 height 12
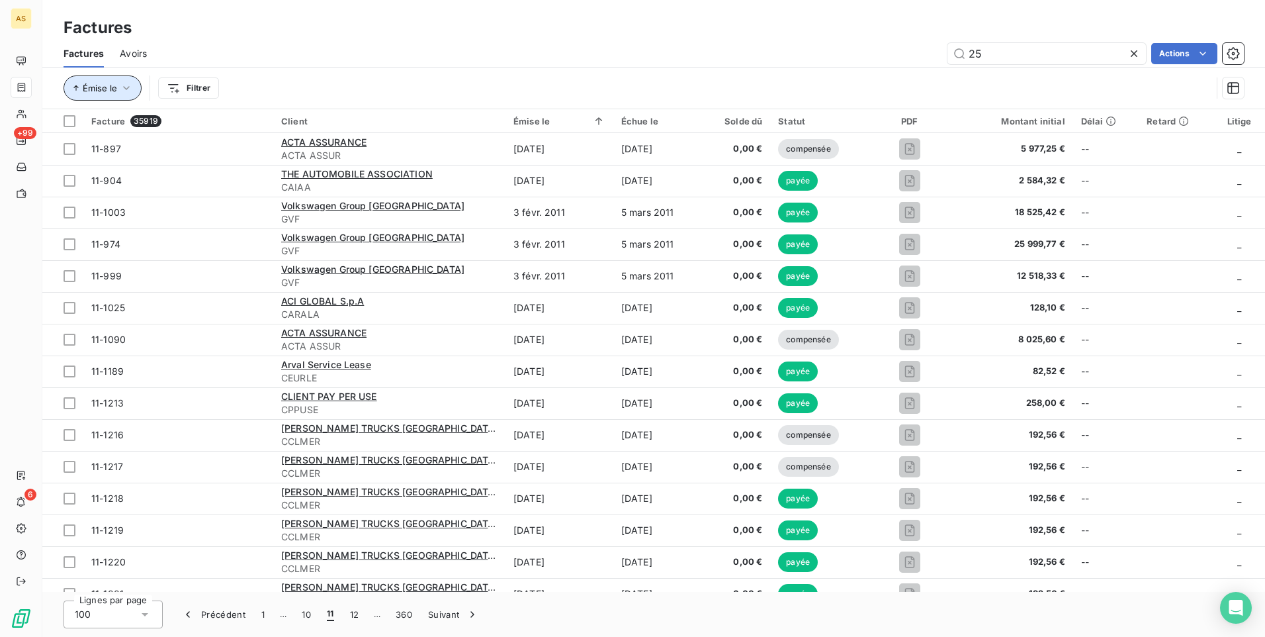
click at [127, 85] on icon "button" at bounding box center [126, 87] width 13 height 13
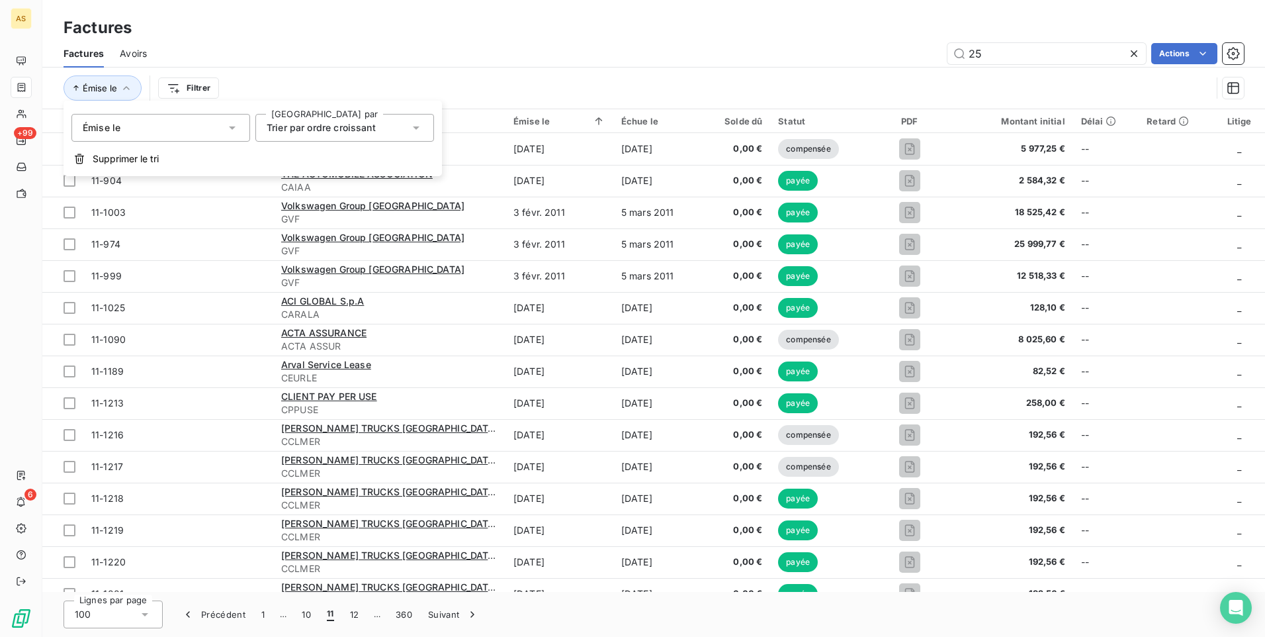
click at [418, 127] on icon at bounding box center [416, 127] width 7 height 3
click at [418, 127] on icon at bounding box center [416, 127] width 13 height 13
click at [234, 127] on icon at bounding box center [232, 127] width 7 height 3
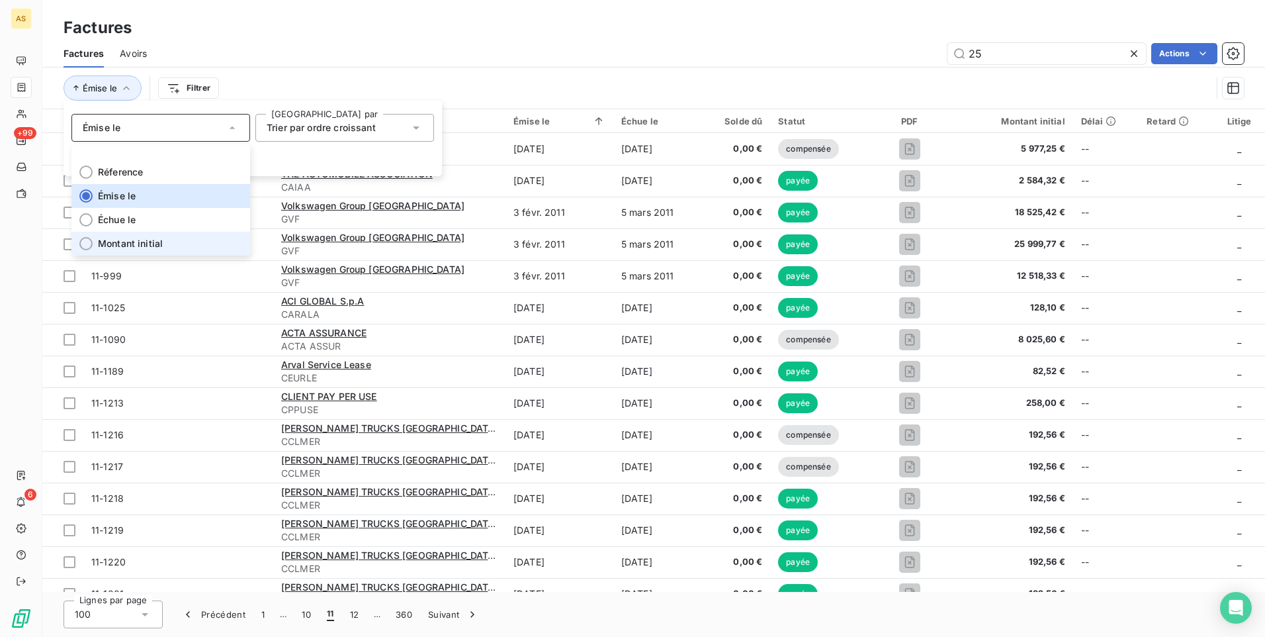
click at [87, 242] on div at bounding box center [85, 243] width 13 height 13
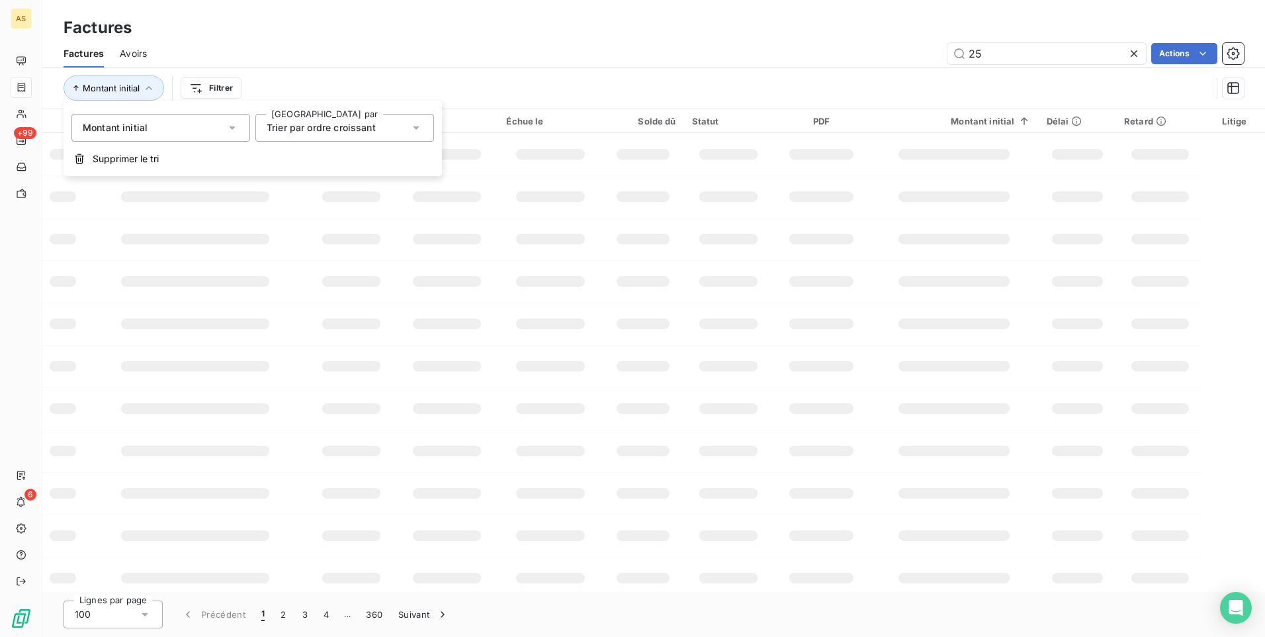
click at [426, 124] on div "Trier par ordre croissant" at bounding box center [344, 128] width 179 height 28
click at [423, 127] on div "Trier par ordre croissant" at bounding box center [344, 128] width 179 height 28
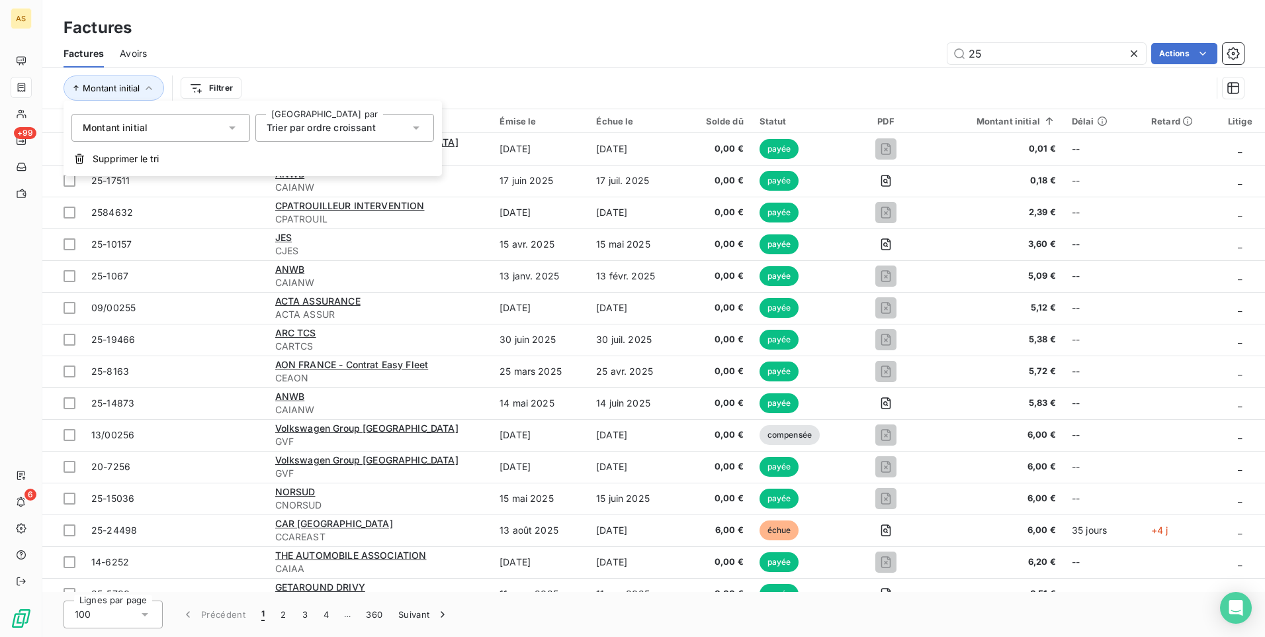
click at [419, 129] on icon at bounding box center [416, 127] width 13 height 13
click at [230, 126] on icon at bounding box center [232, 127] width 7 height 3
click at [313, 75] on div "Montant initial Filtrer" at bounding box center [654, 88] width 1181 height 41
click at [367, 50] on div "25 Actions" at bounding box center [703, 53] width 1081 height 21
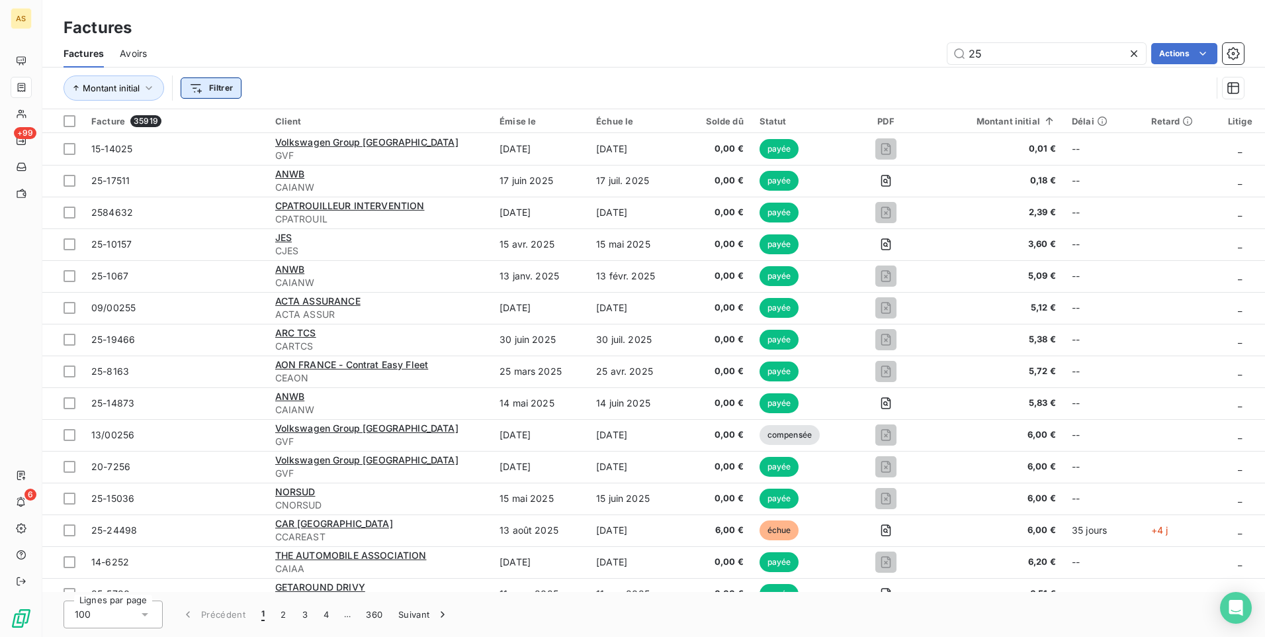
click at [222, 85] on html "AS +99 6 Factures Factures Avoirs 25 Actions Montant initial Filtrer Facture 35…" at bounding box center [632, 318] width 1265 height 637
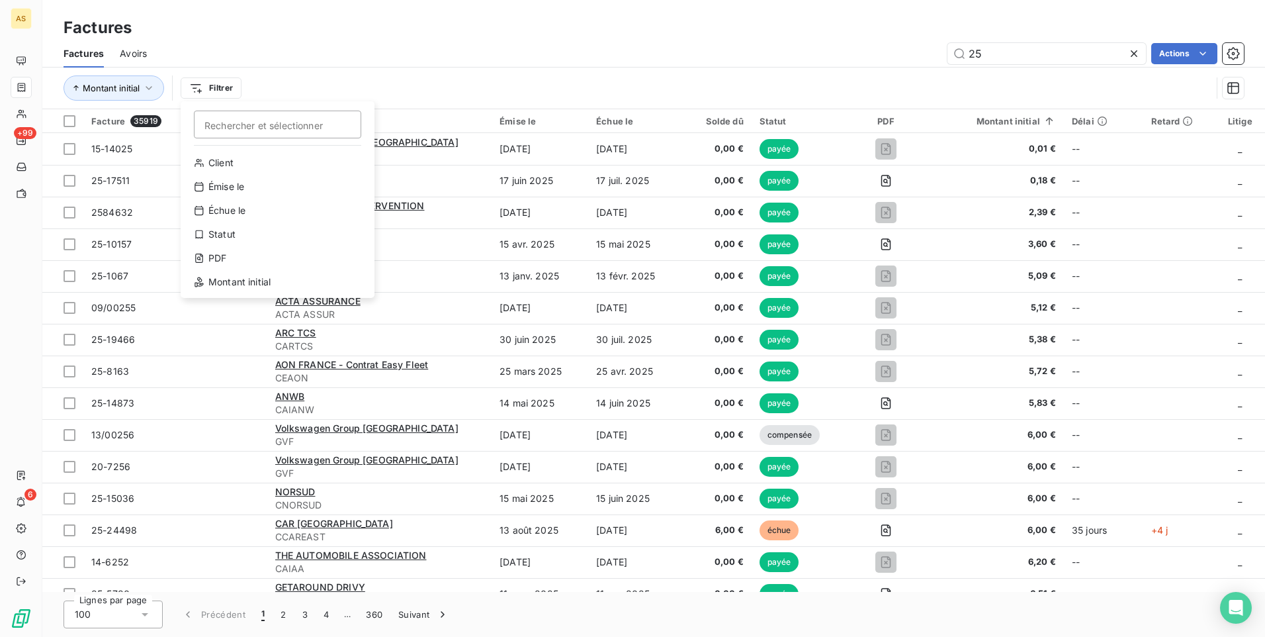
click at [480, 40] on html "AS +99 6 Factures Factures Avoirs 25 Actions Montant initial Filtrer Rechercher…" at bounding box center [632, 318] width 1265 height 637
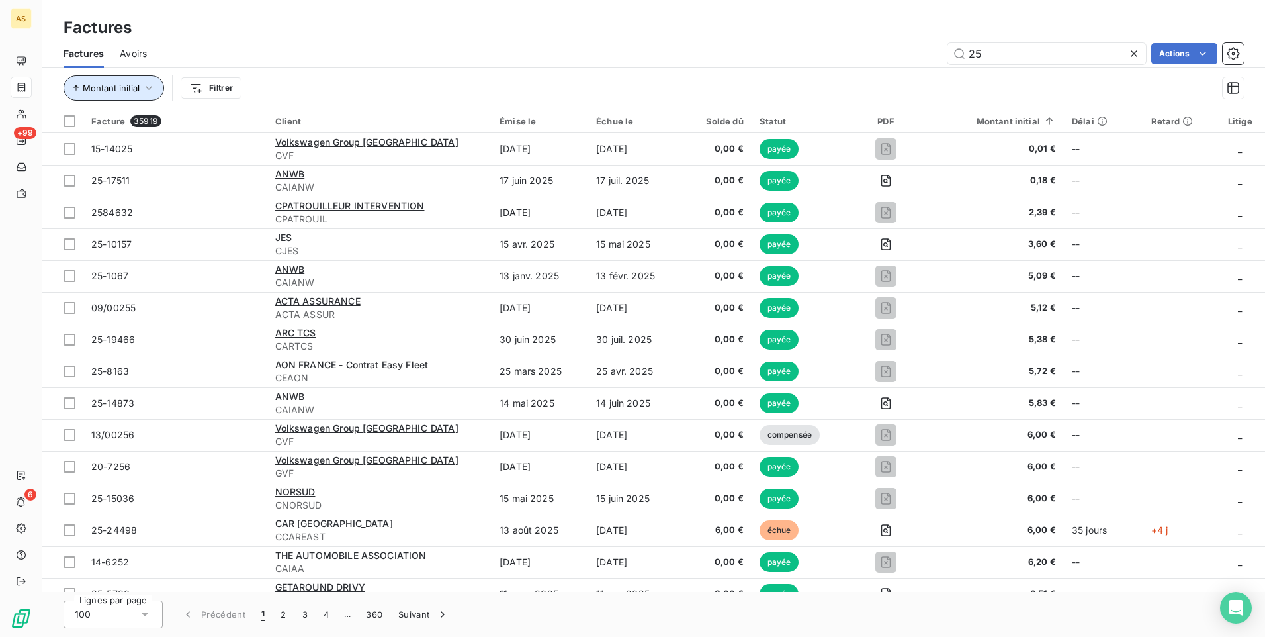
click at [148, 86] on icon "button" at bounding box center [148, 87] width 13 height 13
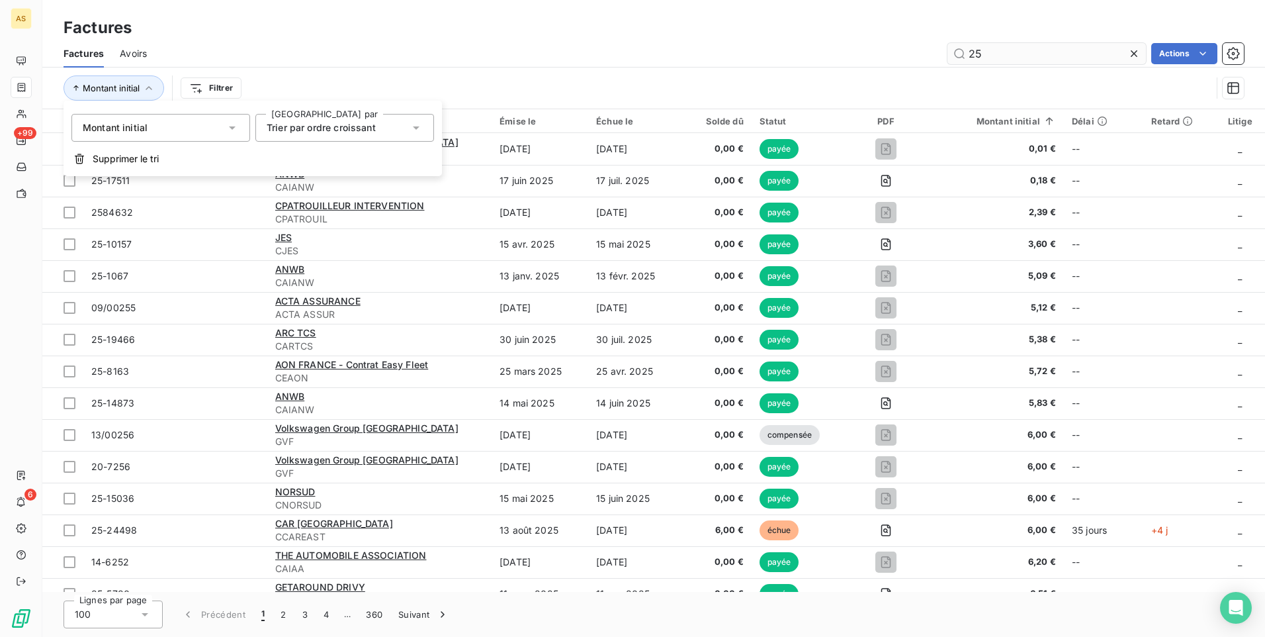
click at [952, 73] on div "Montant initial Filtrer" at bounding box center [654, 88] width 1181 height 41
click at [1009, 57] on input "25" at bounding box center [1047, 53] width 199 height 21
click at [1018, 87] on div "Montant initial Filtrer" at bounding box center [638, 87] width 1148 height 25
click at [658, 43] on div "25 Actions" at bounding box center [703, 53] width 1081 height 21
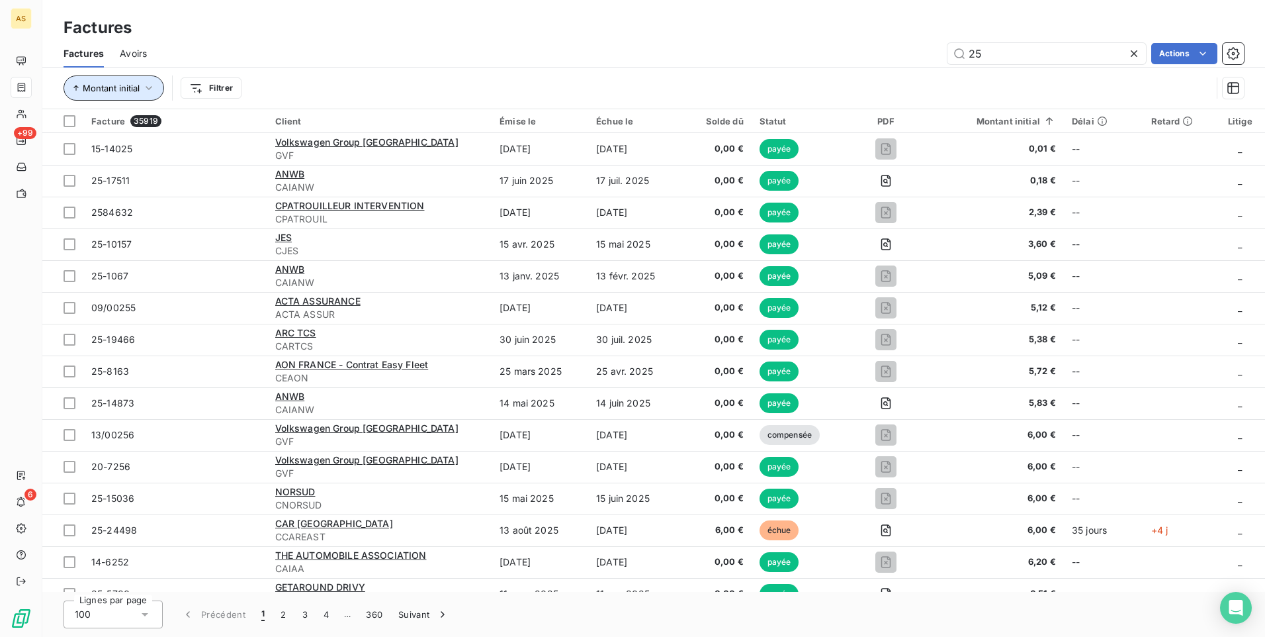
click at [148, 91] on icon "button" at bounding box center [148, 87] width 13 height 13
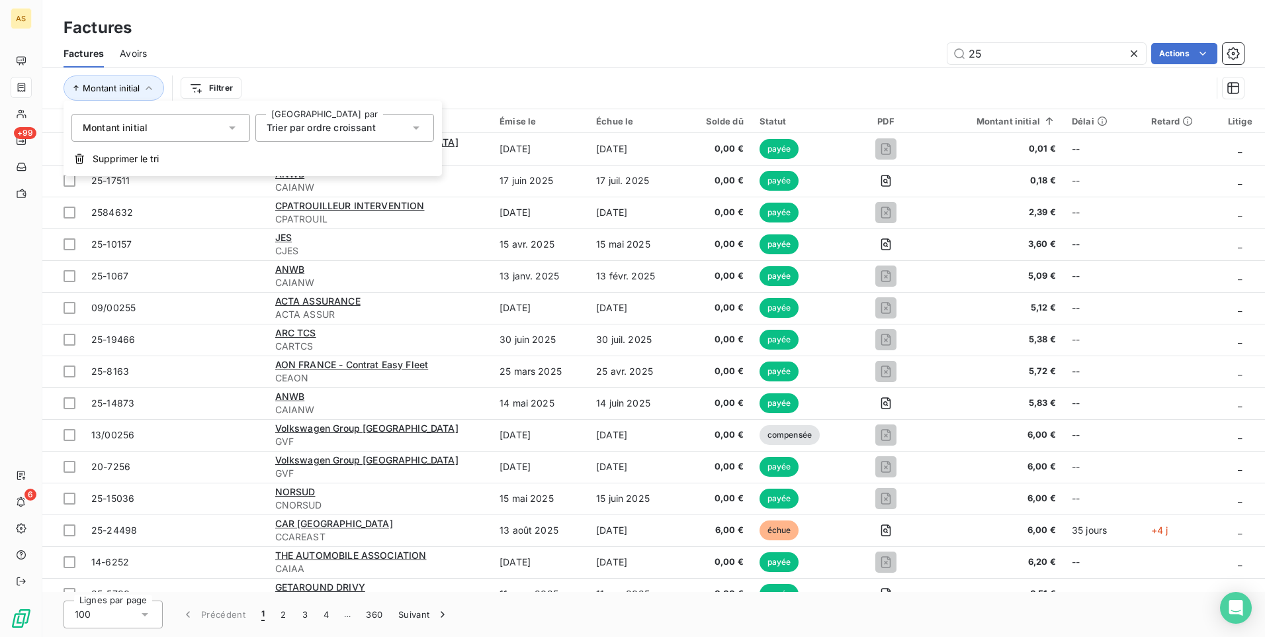
click at [237, 126] on icon at bounding box center [232, 127] width 13 height 13
click at [414, 130] on icon at bounding box center [416, 127] width 13 height 13
click at [385, 180] on span "Trier par ordre décroissant" at bounding box center [342, 182] width 120 height 11
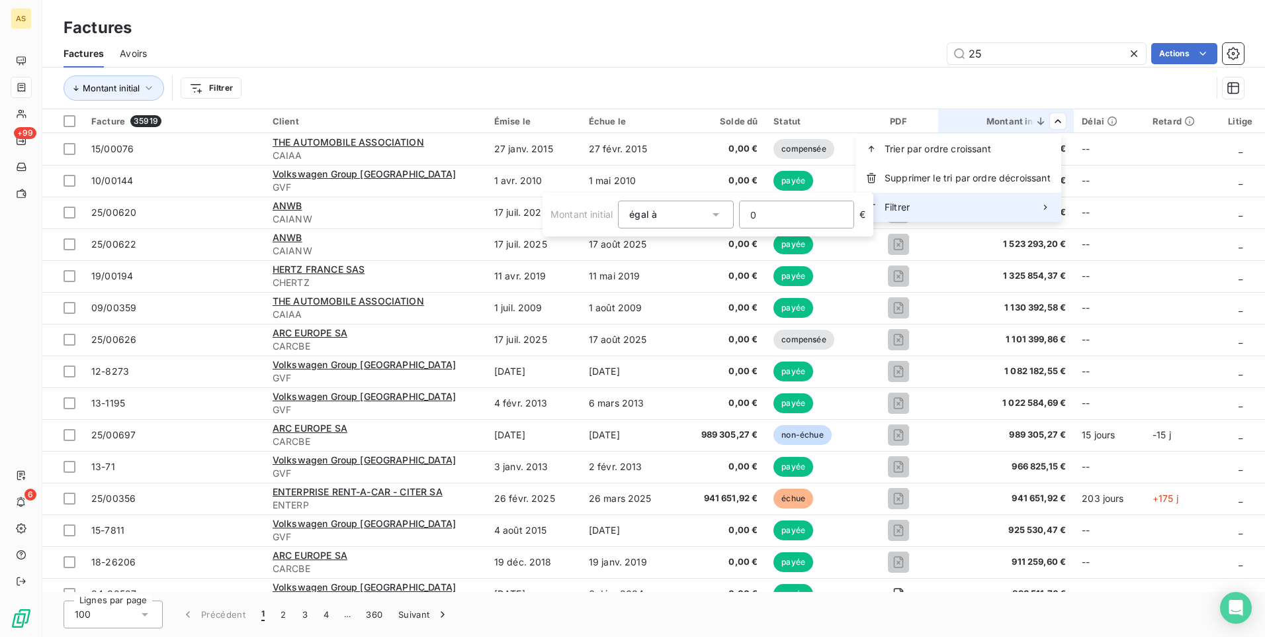
click at [888, 201] on span "Filtrer" at bounding box center [897, 207] width 25 height 13
click at [799, 212] on input "0" at bounding box center [797, 214] width 114 height 26
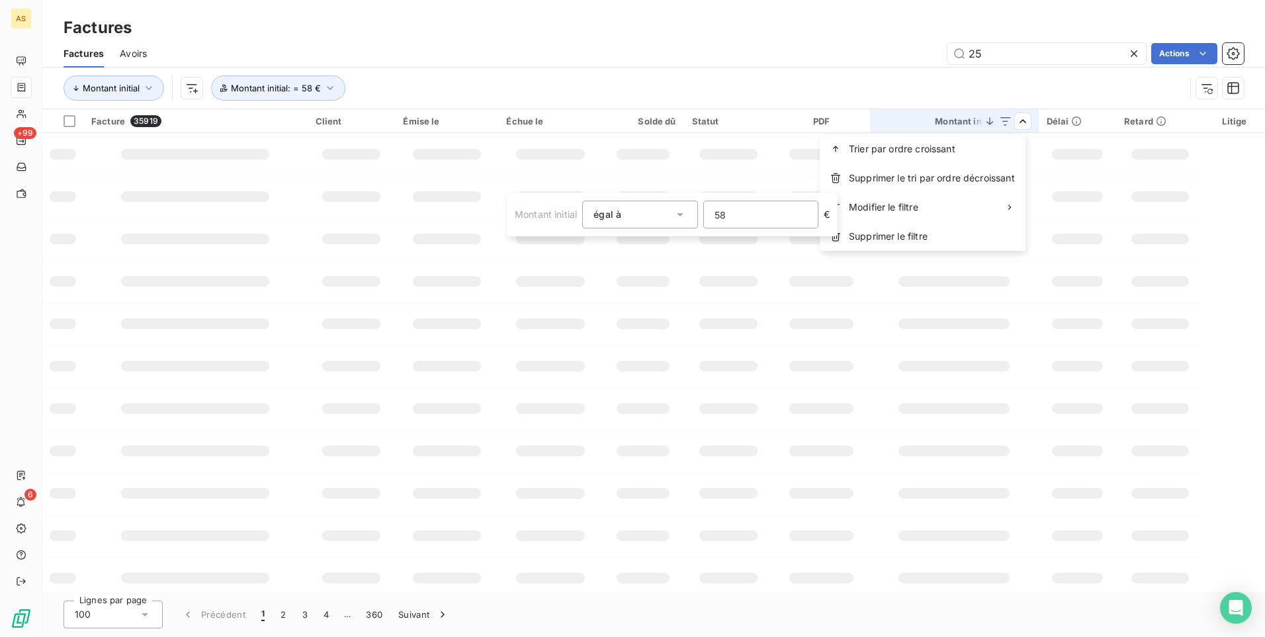
type input "587"
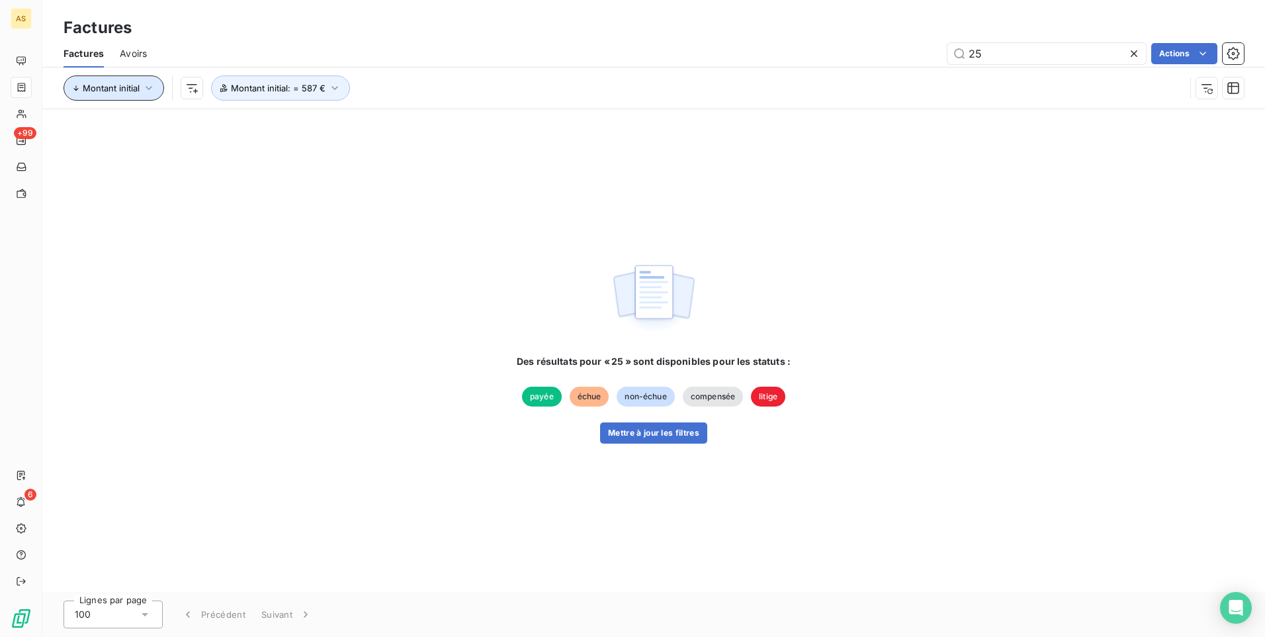
click at [128, 95] on button "Montant initial" at bounding box center [114, 87] width 101 height 25
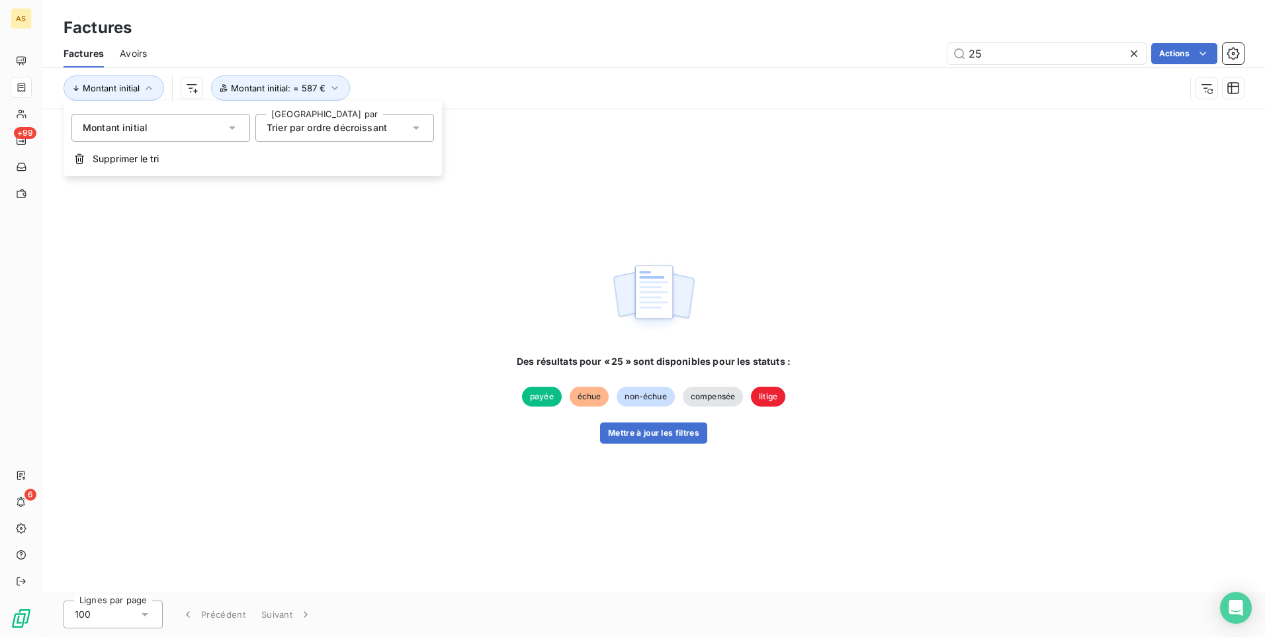
click at [417, 129] on icon at bounding box center [416, 127] width 7 height 3
drag, startPoint x: 799, startPoint y: 174, endPoint x: 810, endPoint y: 170, distance: 11.9
click at [800, 174] on div "Des résultats pour « 25 » sont disponibles pour les statuts : payée échue non-é…" at bounding box center [653, 350] width 1223 height 482
click at [1130, 56] on icon at bounding box center [1134, 53] width 13 height 13
click at [1122, 249] on div "Des résultats pour « 25 » sont disponibles pour les statuts : payée échue non-é…" at bounding box center [653, 350] width 1223 height 482
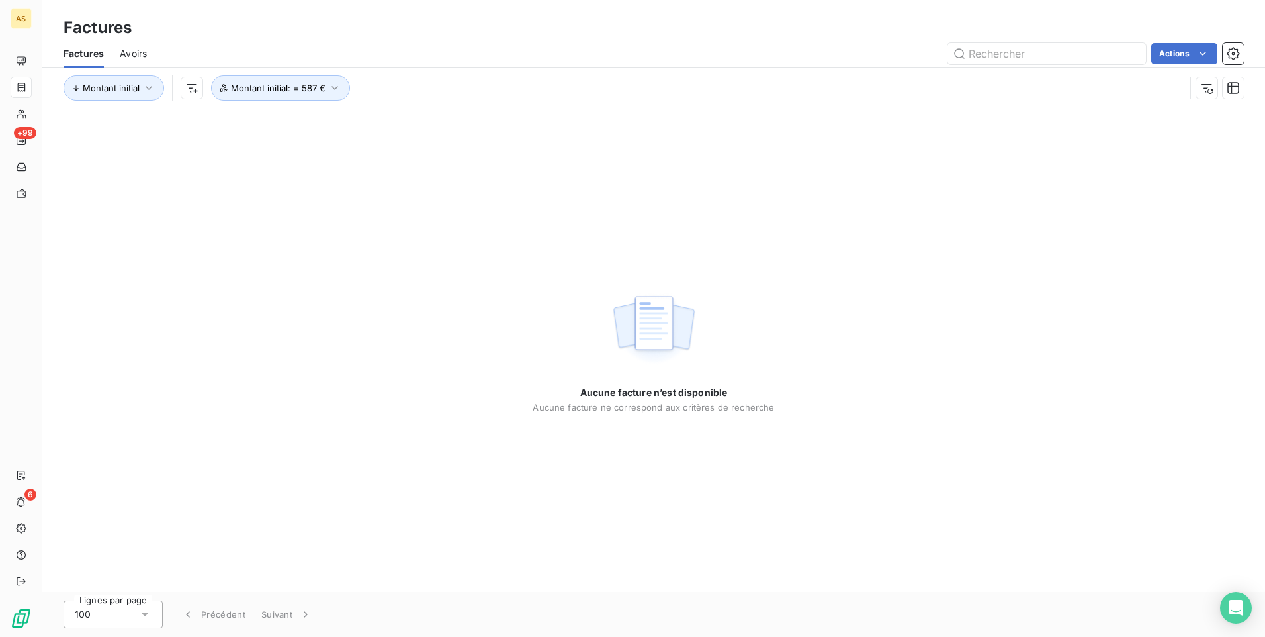
click at [453, 169] on div "Aucune facture n’est disponible Aucune facture ne correspond aux critères de re…" at bounding box center [653, 350] width 1223 height 482
